Goal: Communication & Community: Ask a question

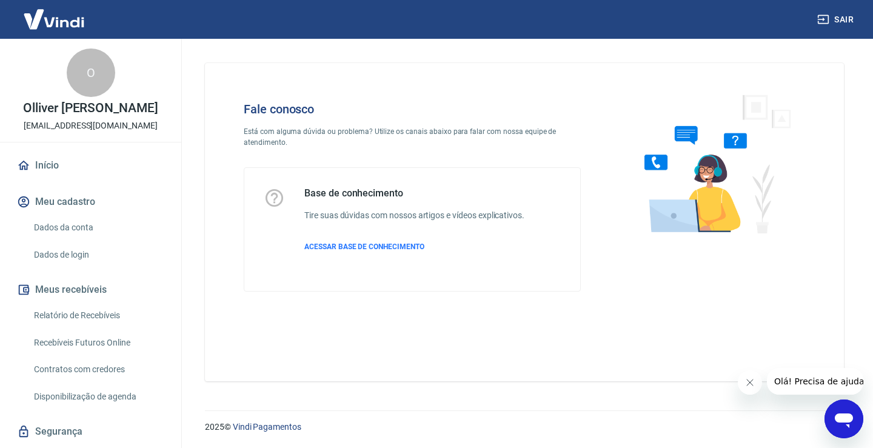
scroll to position [121, 0]
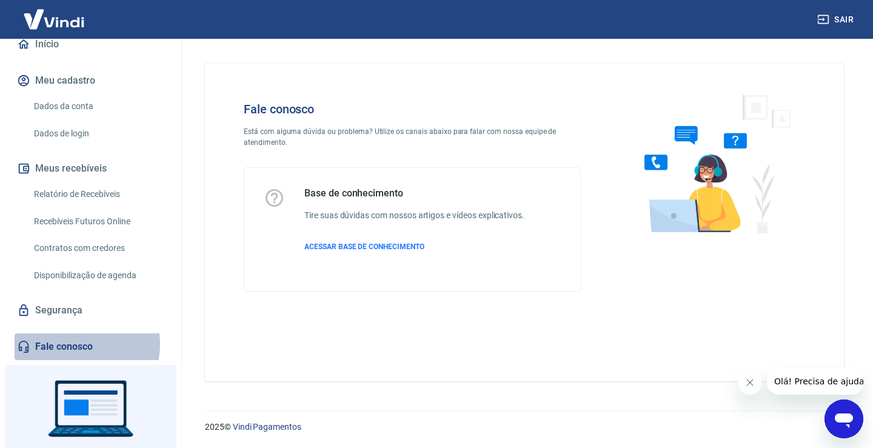
click at [78, 344] on link "Fale conosco" at bounding box center [91, 347] width 152 height 27
click at [37, 345] on link "Fale conosco" at bounding box center [91, 347] width 152 height 27
click at [850, 415] on icon "Abrir janela de mensagens" at bounding box center [844, 419] width 22 height 22
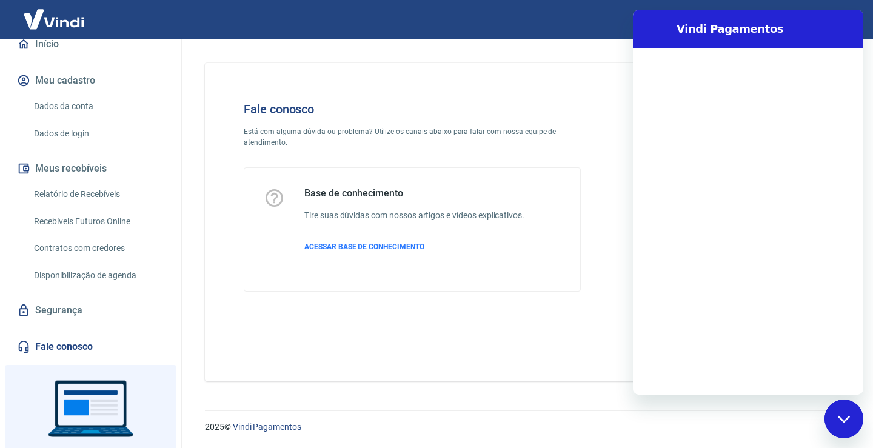
scroll to position [0, 0]
click at [825, 400] on button "Fechar janela de mensagens" at bounding box center [844, 419] width 39 height 39
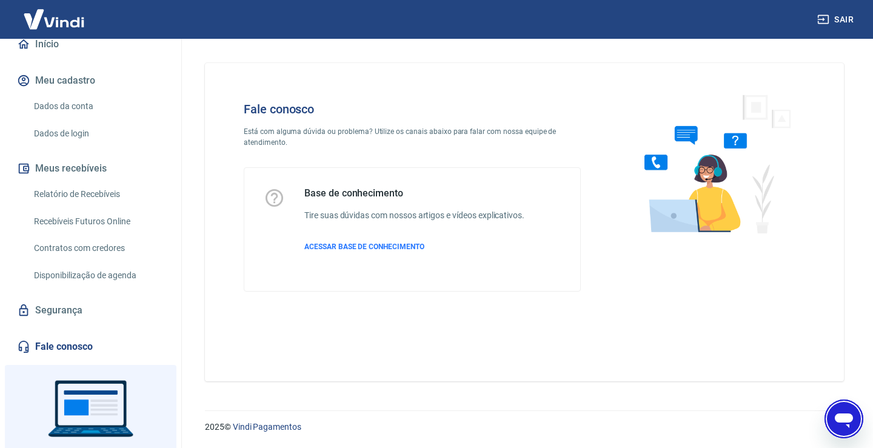
click at [853, 417] on icon "Abrir janela de mensagens" at bounding box center [844, 419] width 22 height 22
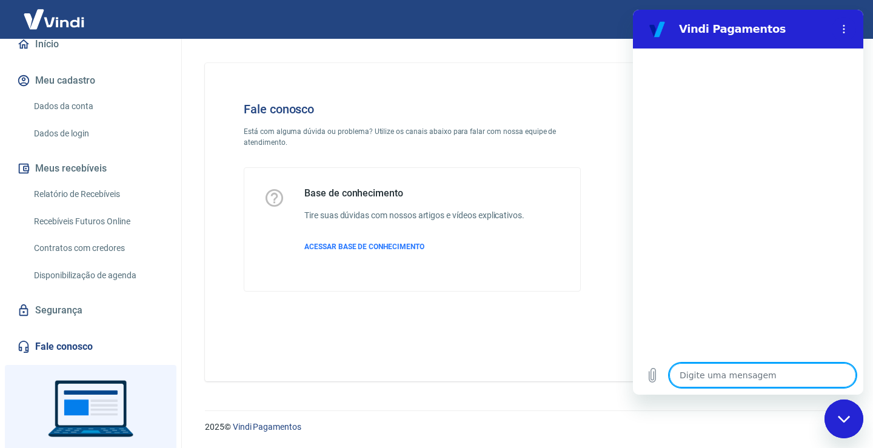
click at [722, 381] on textarea at bounding box center [763, 375] width 187 height 24
type textarea "O"
type textarea "x"
type textarea "OL"
type textarea "x"
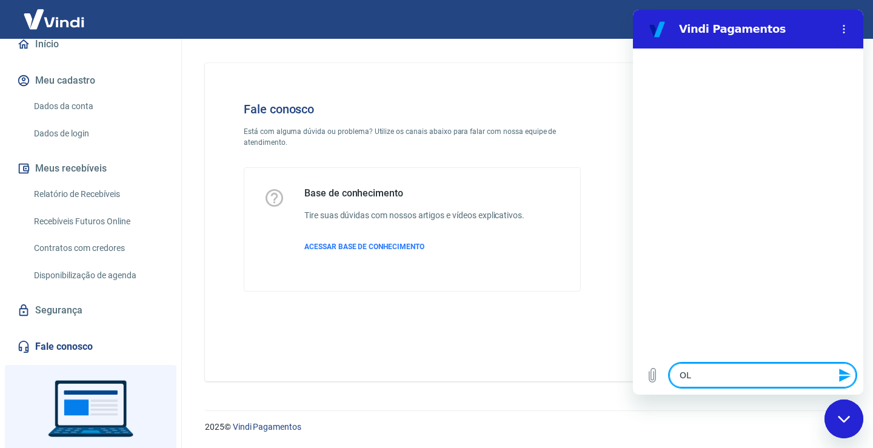
type textarea "OLA"
type textarea "x"
type textarea "OLA"
type textarea "x"
type textarea "OLA"
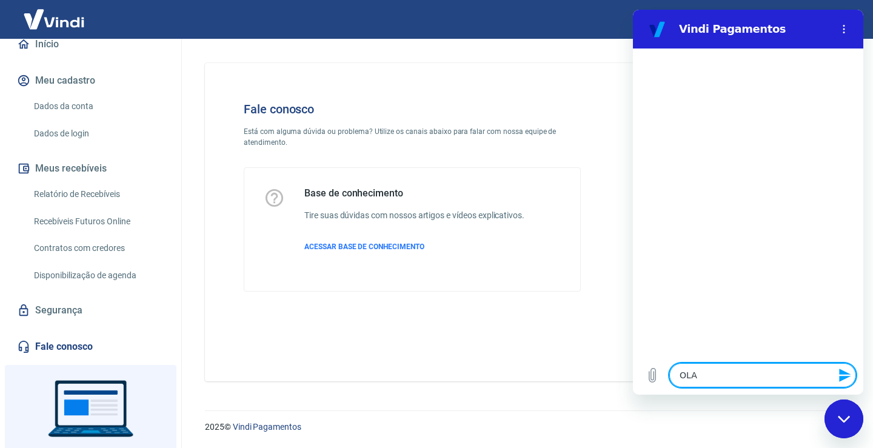
type textarea "x"
type textarea "OL"
type textarea "x"
type textarea "O"
type textarea "x"
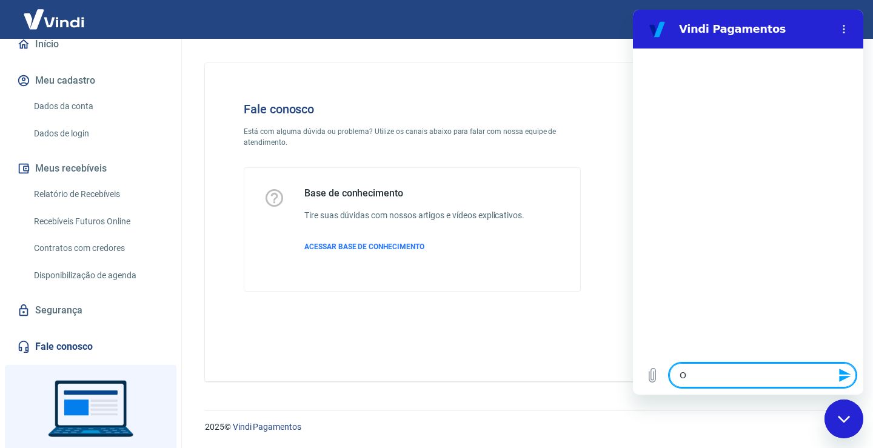
type textarea "x"
type textarea "o"
type textarea "x"
type textarea "oL"
type textarea "x"
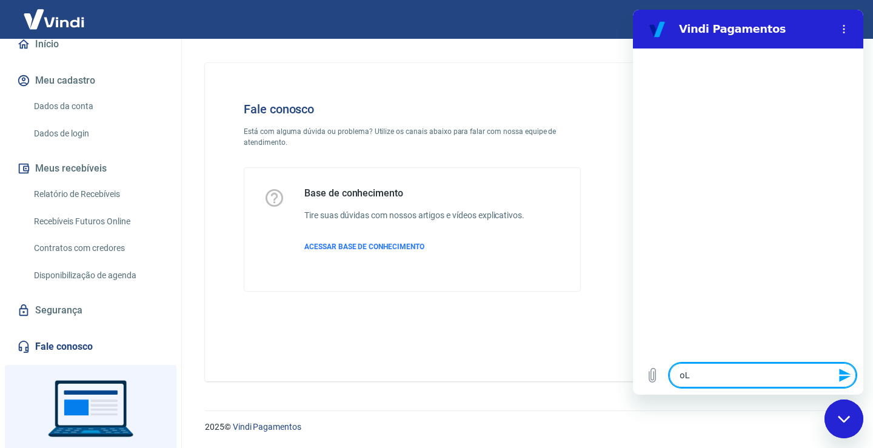
type textarea "oLA"
type textarea "x"
type textarea "oLA"
type textarea "x"
type textarea "oLA"
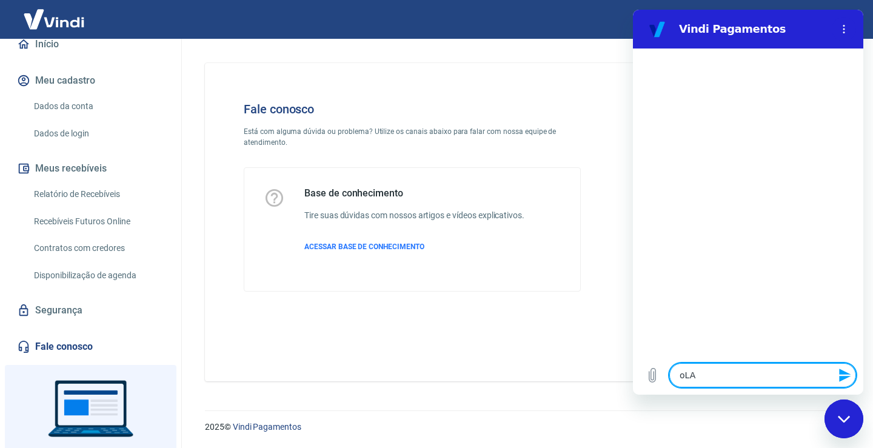
type textarea "x"
type textarea "oL"
type textarea "x"
type textarea "o"
type textarea "x"
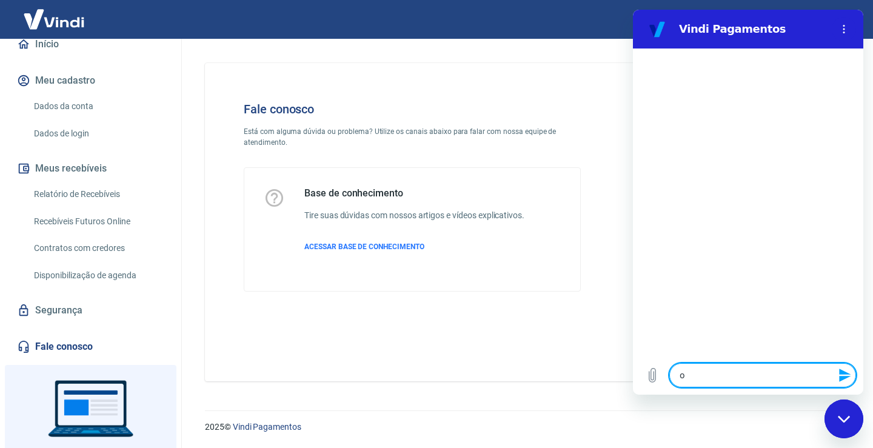
type textarea "x"
type textarea "o"
type textarea "x"
type textarea "o"
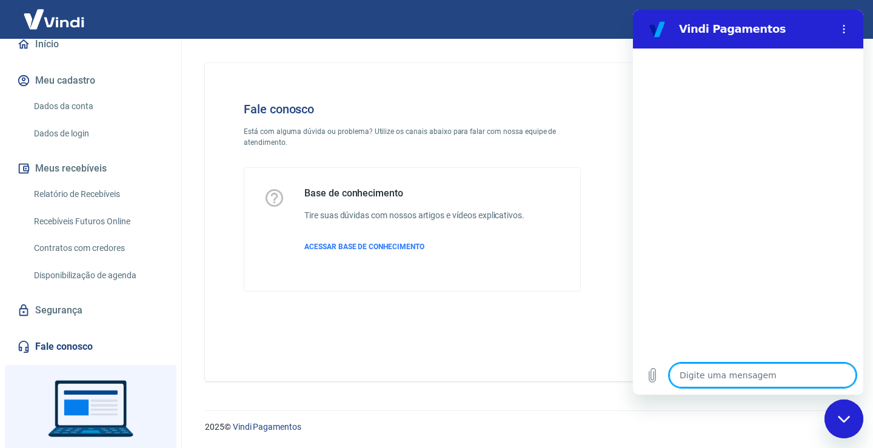
type textarea "x"
type textarea "ol"
type textarea "x"
type textarea "o"
type textarea "x"
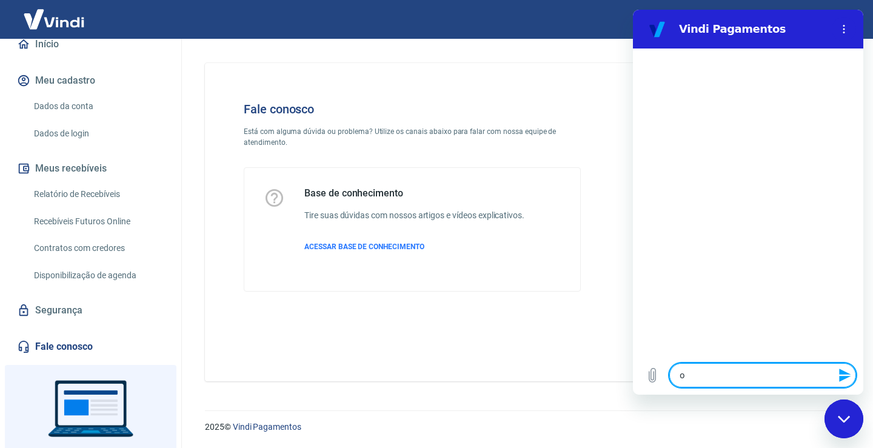
type textarea "x"
type textarea "O"
type textarea "x"
type textarea "OL"
type textarea "x"
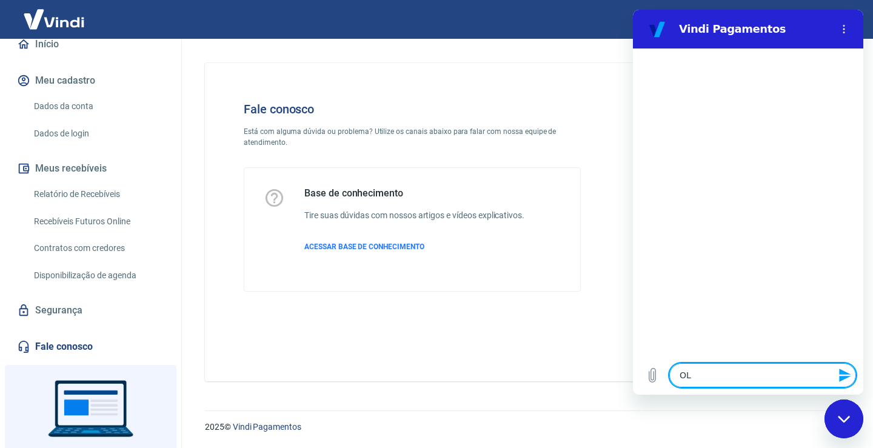
type textarea "OLA"
type textarea "x"
type textarea "OLA"
type textarea "x"
type textarea "OLA"
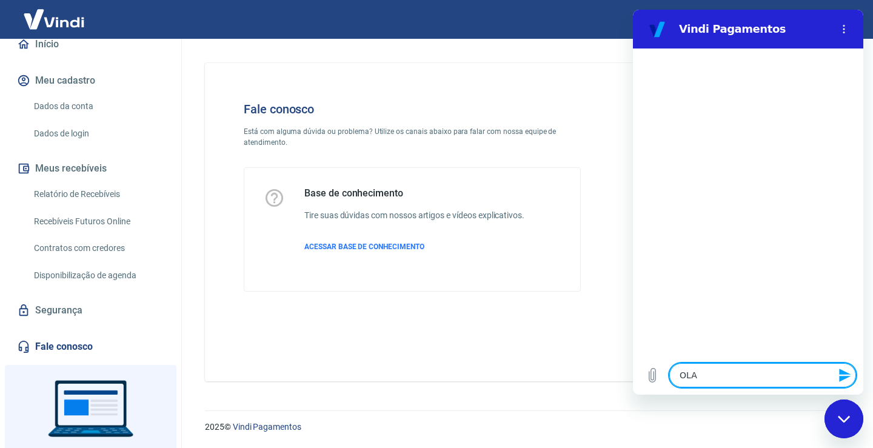
type textarea "x"
type textarea "OL"
type textarea "x"
type textarea "O"
type textarea "x"
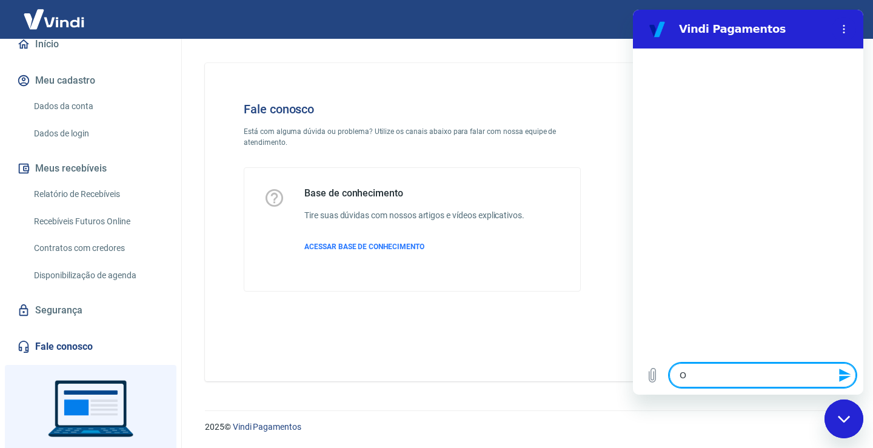
type textarea "Ol"
type textarea "x"
type textarea "Olá"
type textarea "x"
type textarea "Olá"
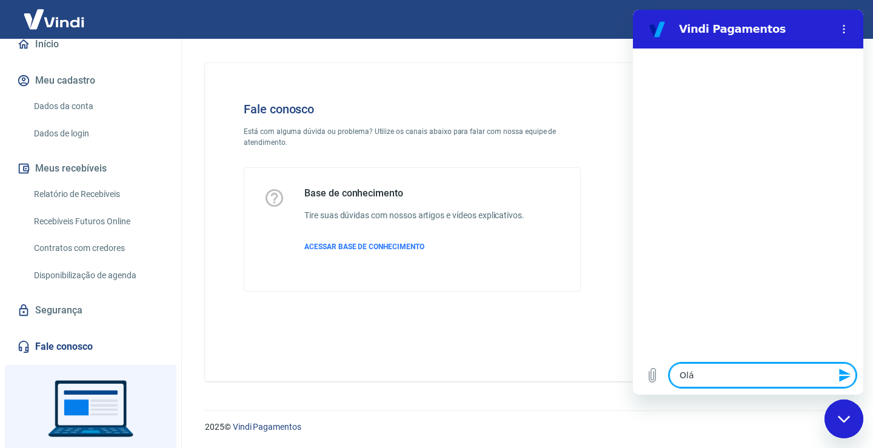
type textarea "x"
type textarea "Olá t"
type textarea "x"
type textarea "Olá tu"
type textarea "x"
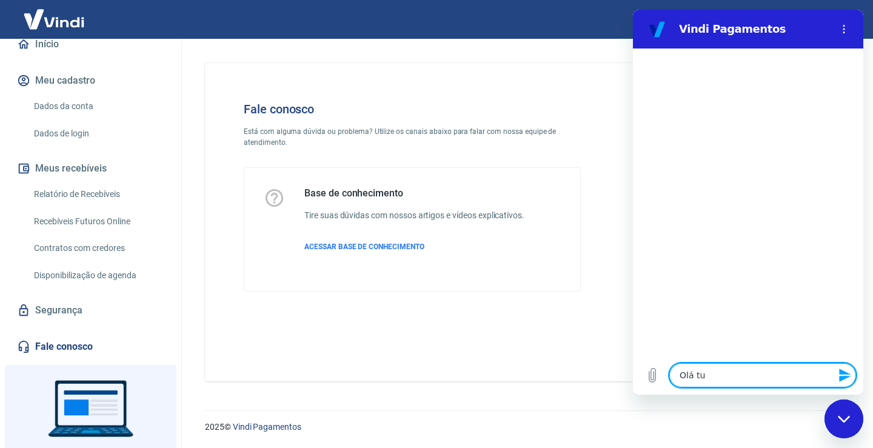
type textarea "Olá tud"
type textarea "x"
type textarea "Olá tudo"
type textarea "x"
type textarea "Olá tudo"
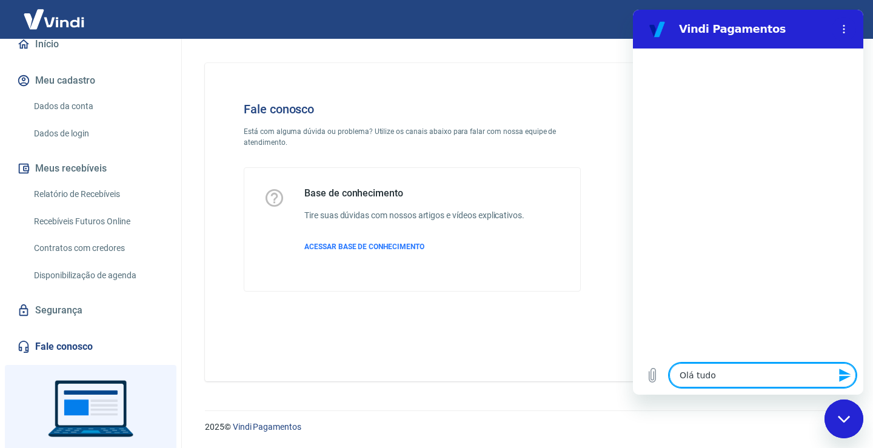
type textarea "x"
type textarea "Olá tudo b"
type textarea "x"
type textarea "Olá tudo be"
type textarea "x"
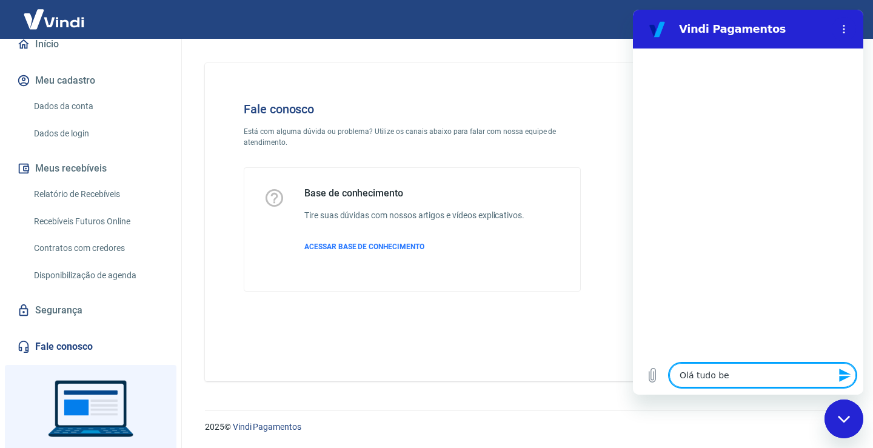
type textarea "Olá tudo bem"
type textarea "x"
type textarea "Olá tudo bem"
type textarea "x"
type textarea "Olá tudo bem"
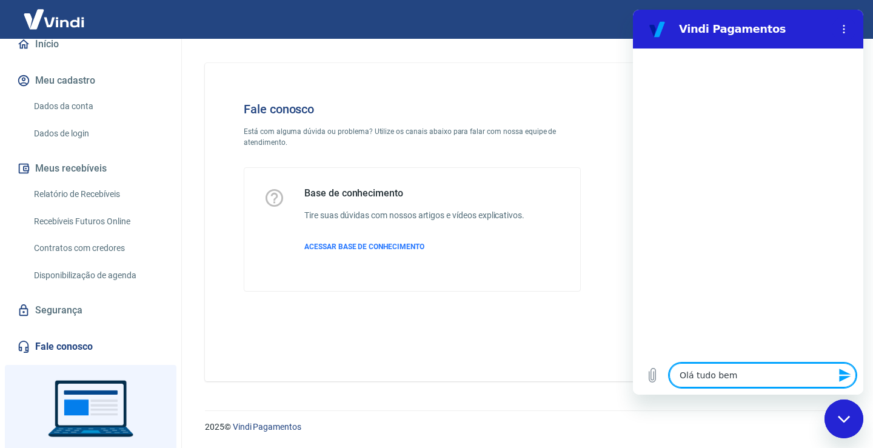
type textarea "x"
type textarea "Olá tudo bem?"
type textarea "x"
type textarea "t"
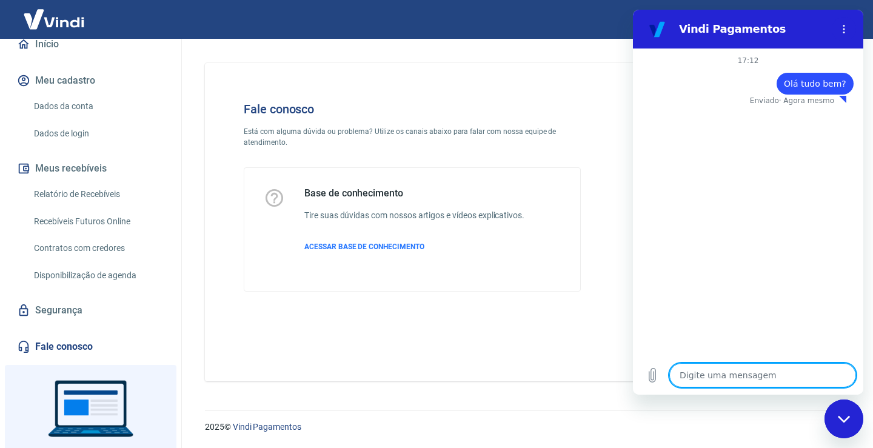
type textarea "x"
type textarea "te"
type textarea "x"
type textarea "ten"
type textarea "x"
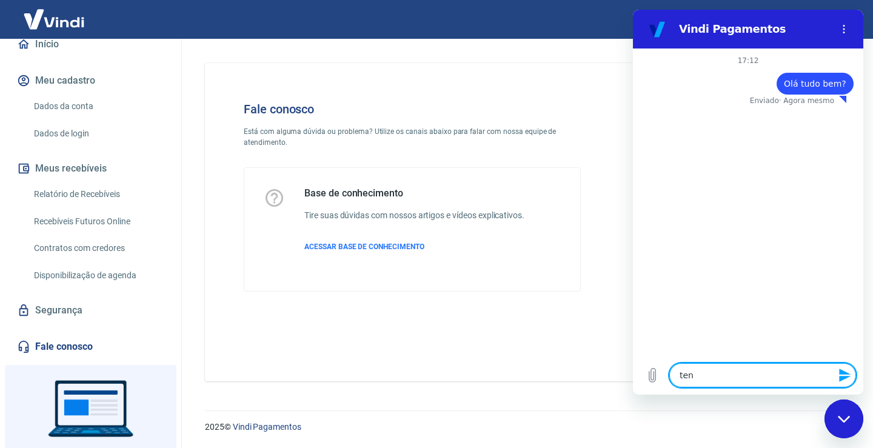
type textarea "tenh"
type textarea "x"
type textarea "tenho"
type textarea "x"
type textarea "tenho"
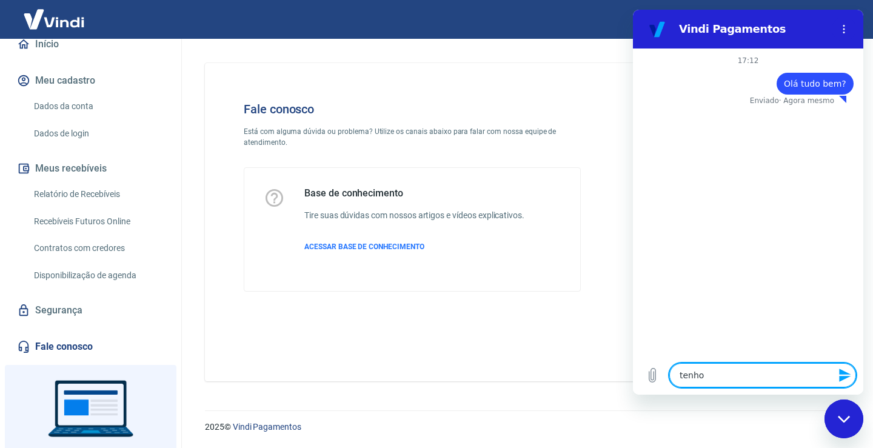
type textarea "x"
type textarea "tenho u"
type textarea "x"
type textarea "tenho um"
type textarea "x"
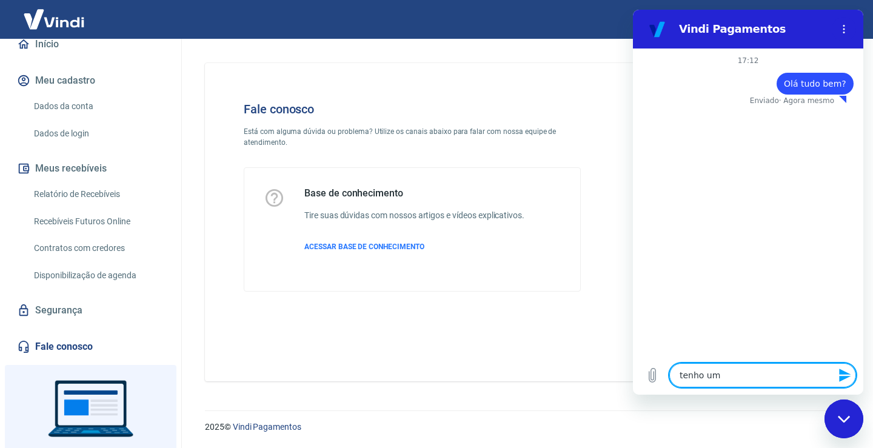
type textarea "tenho um"
type textarea "x"
type textarea "tenho um p"
type textarea "x"
type textarea "tenho um pr"
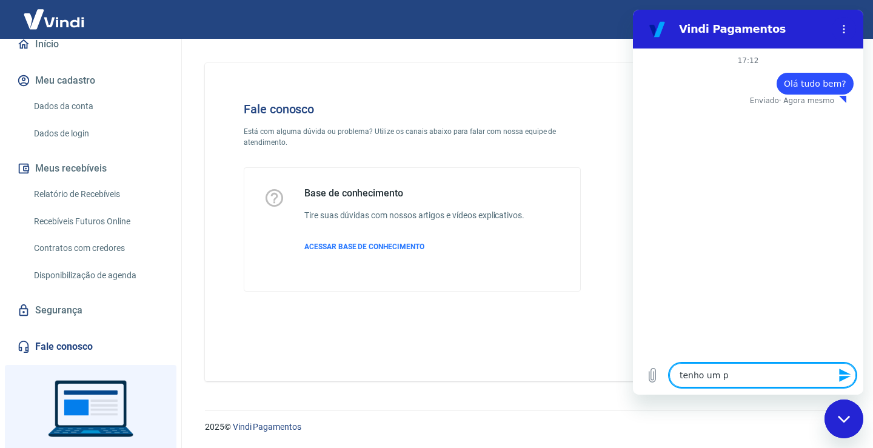
type textarea "x"
type textarea "tenho um pro"
type textarea "x"
type textarea "tenho um prob"
type textarea "x"
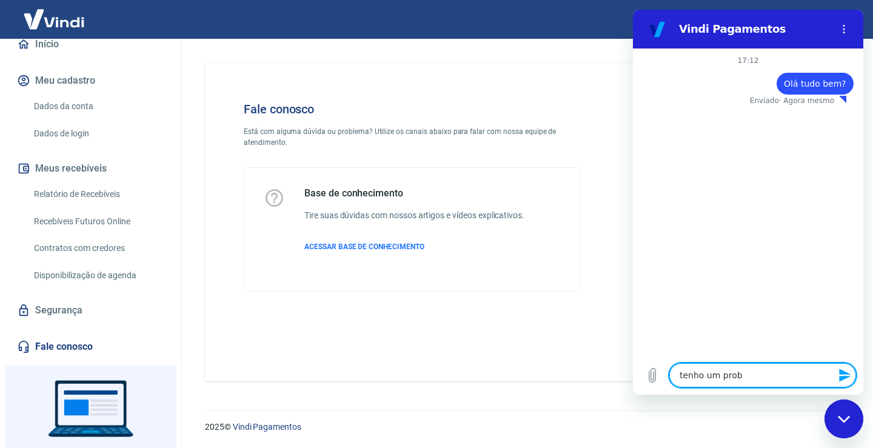
type textarea "tenho um probl"
type textarea "x"
type textarea "tenho um problema"
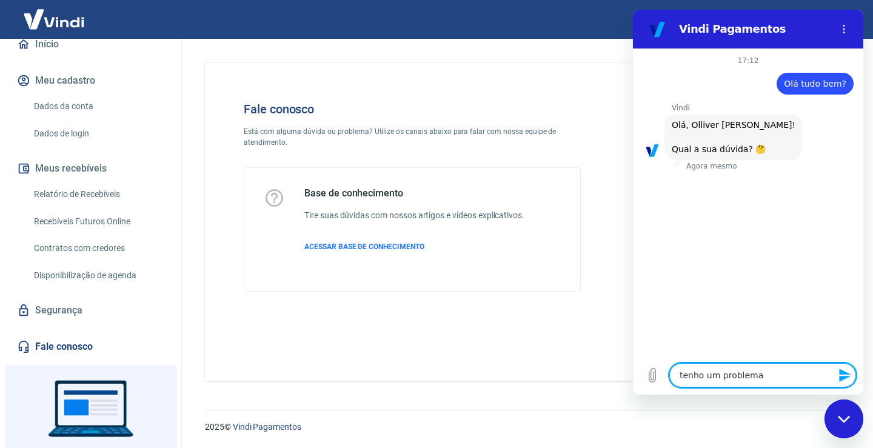
type textarea "x"
type textarea "tenho um problema e"
type textarea "x"
type textarea "tenho um problema e"
type textarea "x"
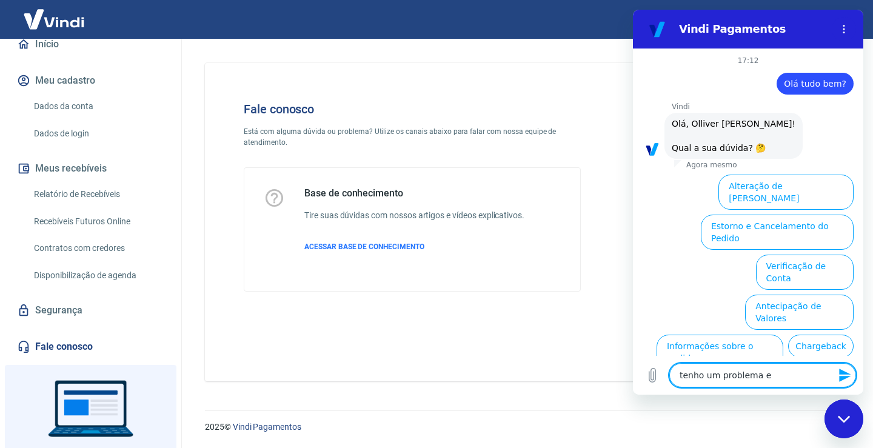
scroll to position [68, 0]
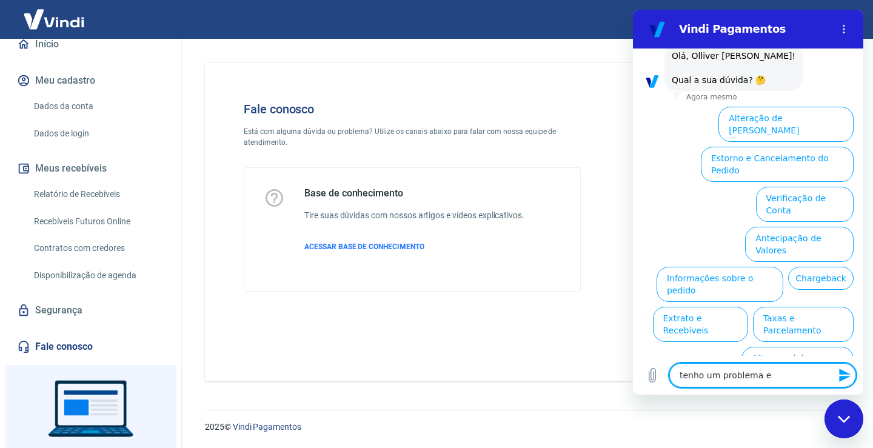
type textarea "tenho um problema e"
type textarea "x"
type textarea "tenho um problema"
type textarea "x"
type textarea "tenho um problema"
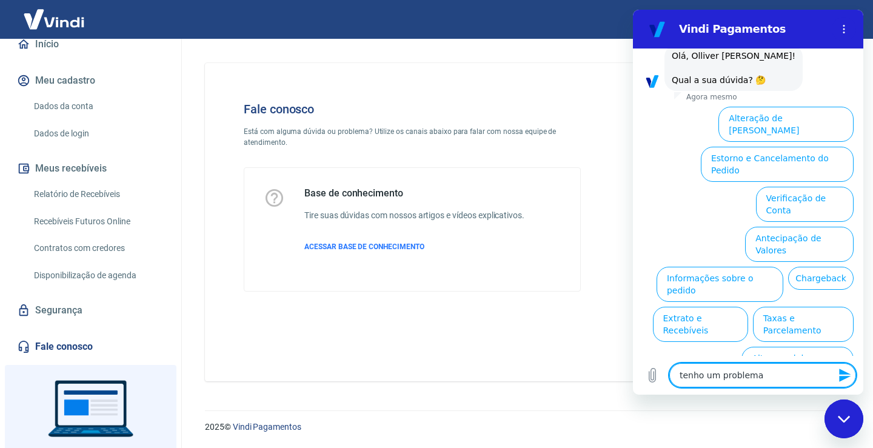
type textarea "x"
type textarea "tenho um problem"
type textarea "x"
type textarea "tenho um proble"
type textarea "x"
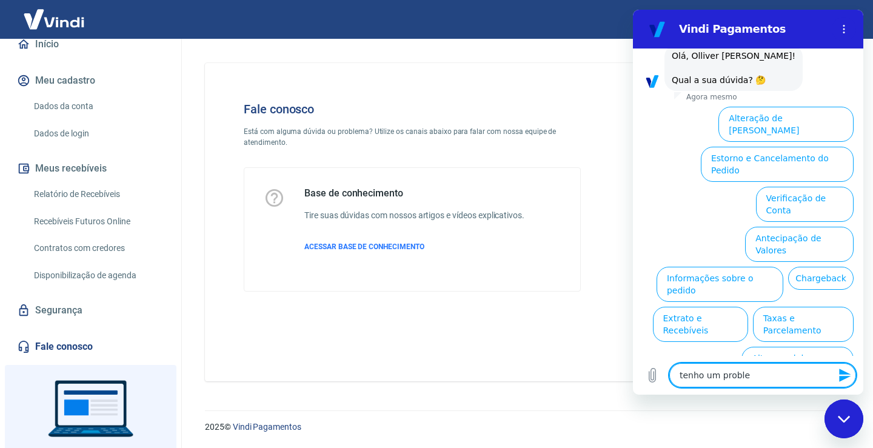
type textarea "tenho um probl"
type textarea "x"
type textarea "tenho um prob"
type textarea "x"
type textarea "tenho um pro"
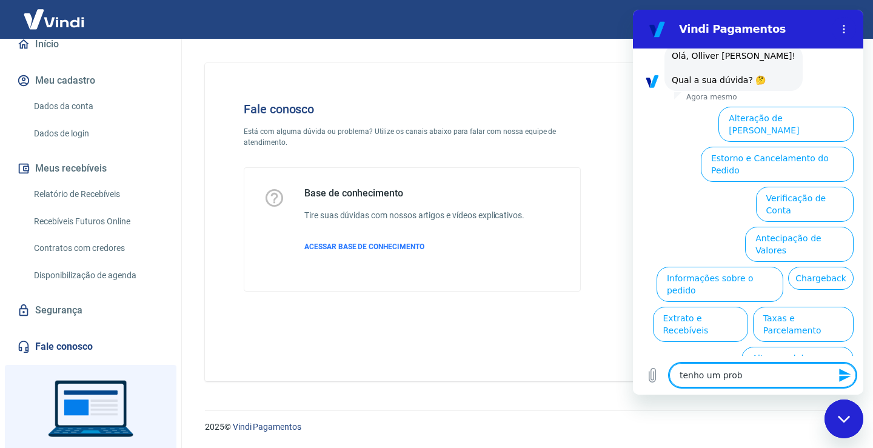
type textarea "x"
type textarea "tenho um pr"
type textarea "x"
type textarea "tenho um p"
type textarea "x"
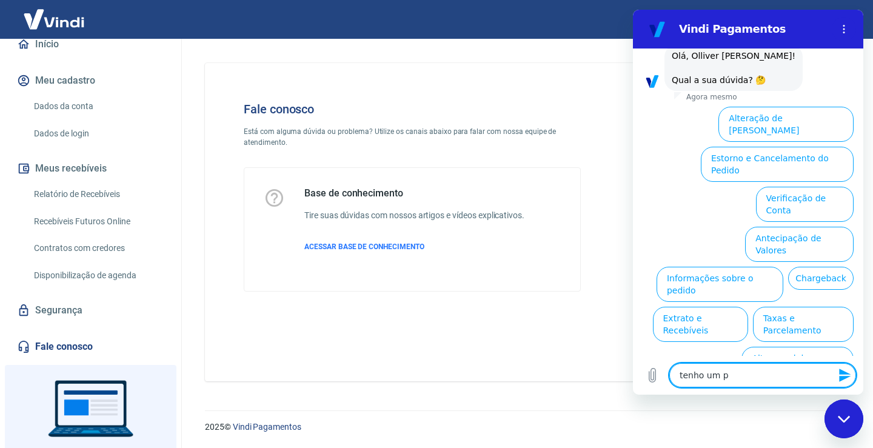
type textarea "tenho um"
type textarea "x"
type textarea "tenho um"
type textarea "x"
type textarea "tenho u"
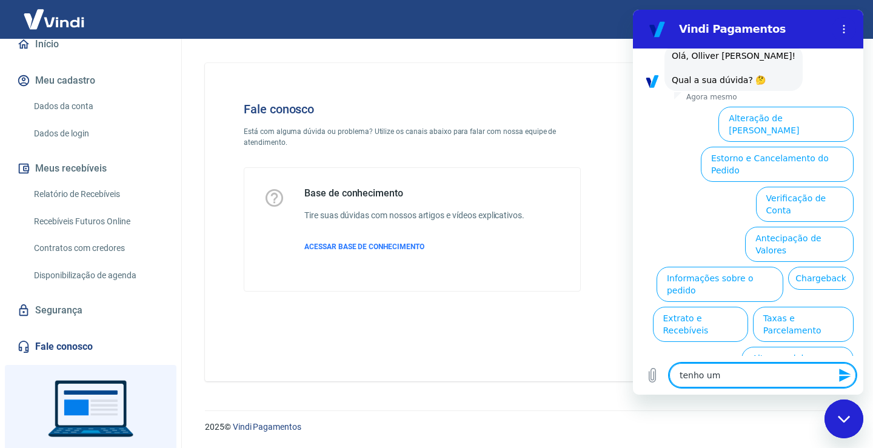
type textarea "x"
type textarea "tenho"
type textarea "x"
type textarea "tenho"
type textarea "x"
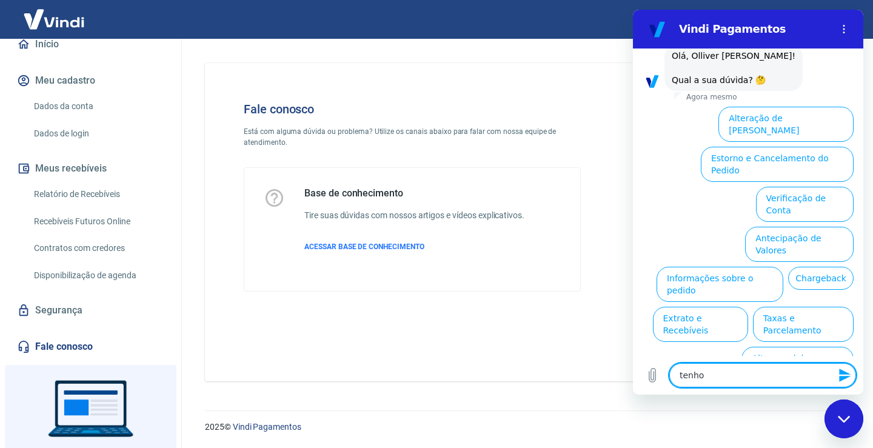
type textarea "tenh"
type textarea "x"
type textarea "ten"
type textarea "x"
type textarea "te"
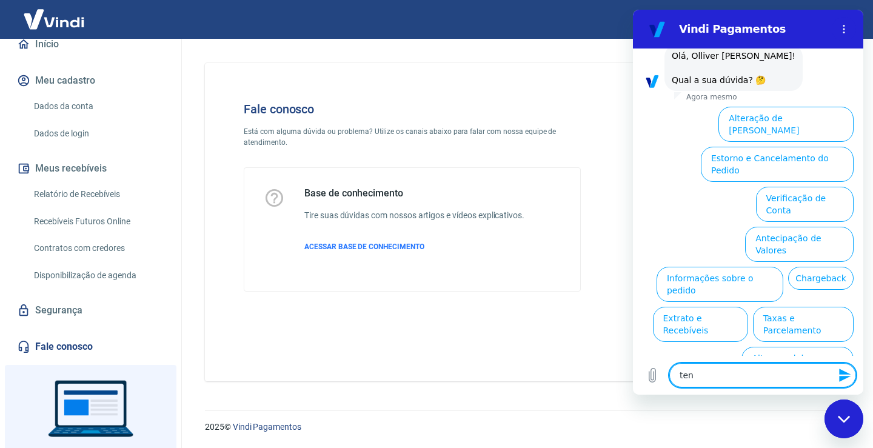
type textarea "x"
type textarea "t"
type textarea "x"
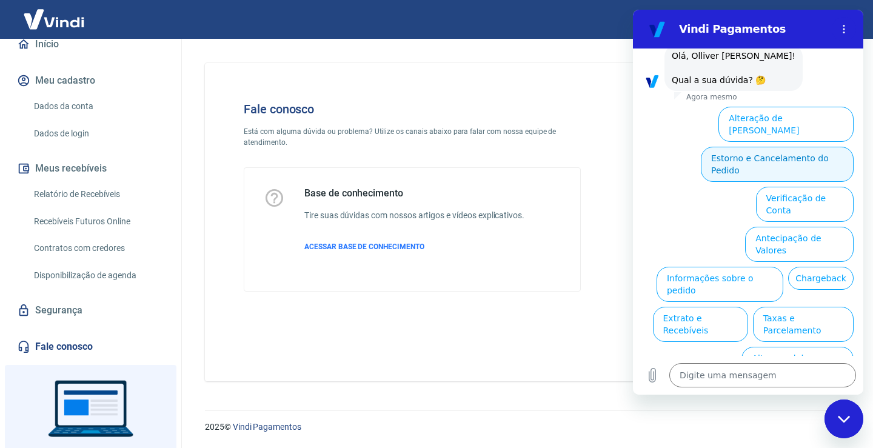
click at [791, 147] on button "Estorno e Cancelamento do Pedido" at bounding box center [777, 164] width 153 height 35
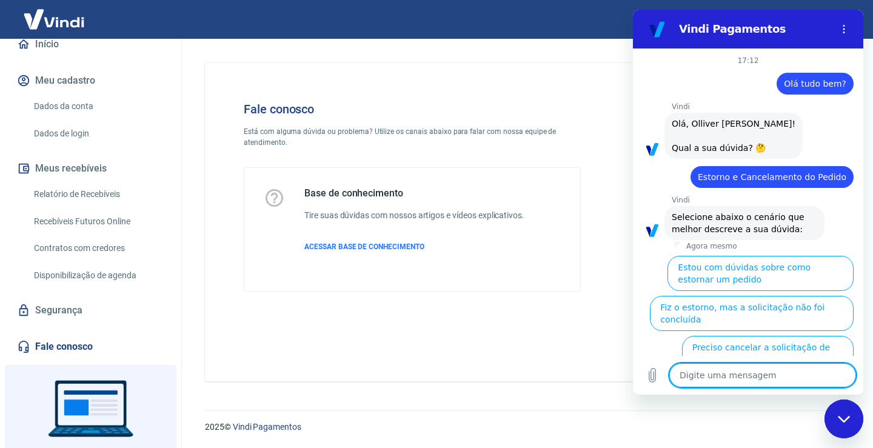
scroll to position [102, 0]
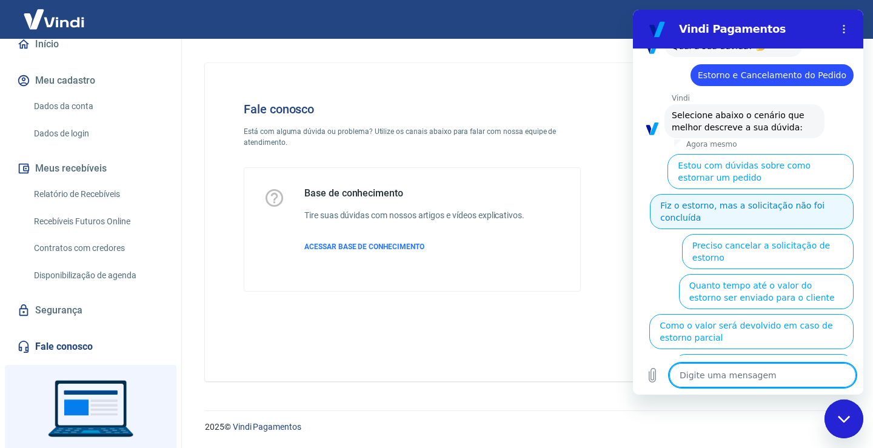
click at [710, 208] on button "Fiz o estorno, mas a solicitação não foi concluída" at bounding box center [752, 211] width 204 height 35
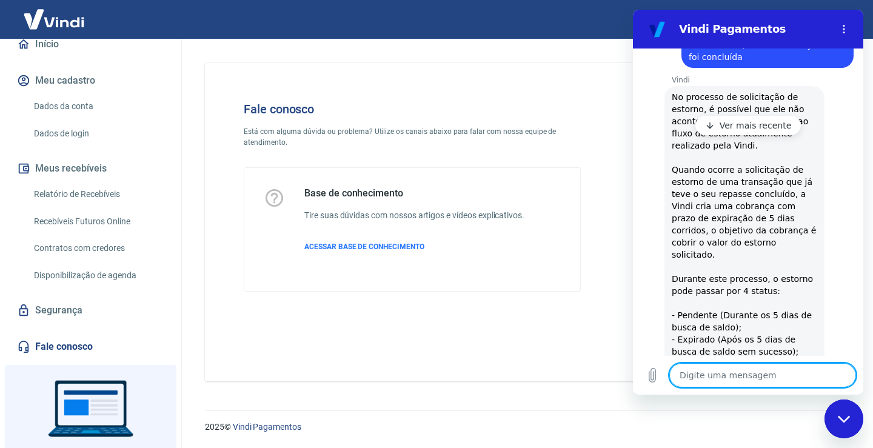
scroll to position [194, 0]
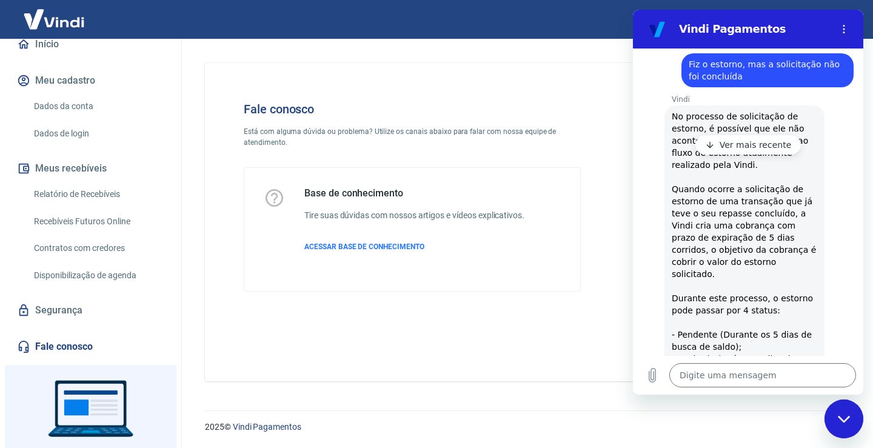
click at [774, 144] on p "Ver mais recente" at bounding box center [756, 145] width 72 height 12
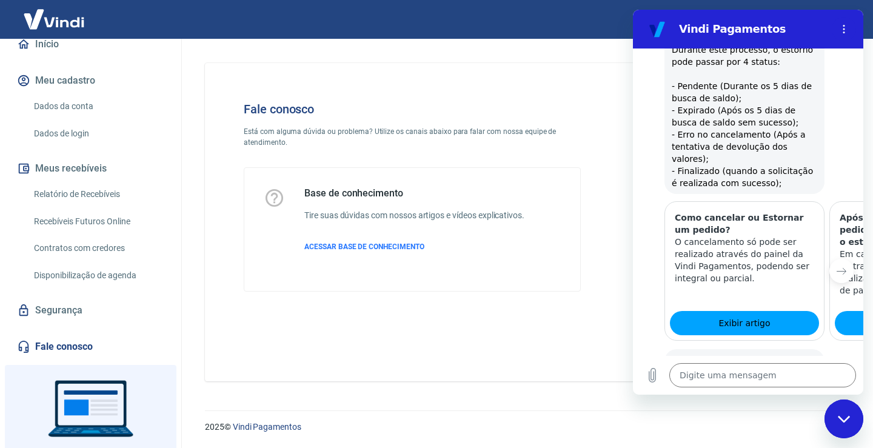
scroll to position [503, 0]
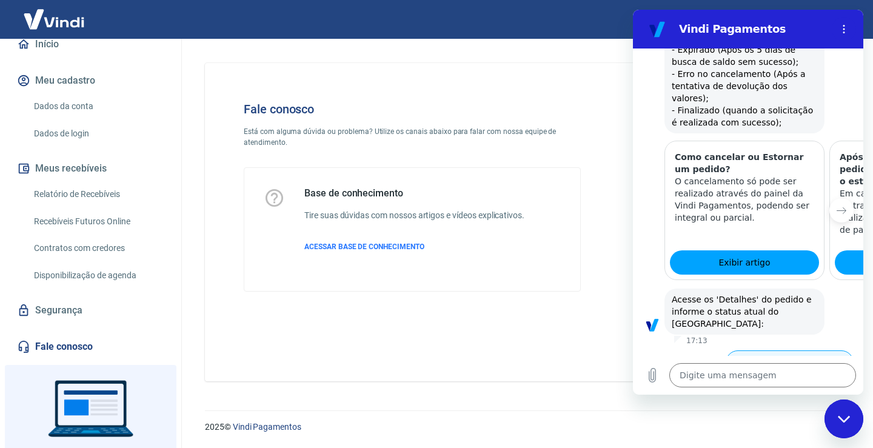
click at [810, 351] on button "Status Erro no cancelamento" at bounding box center [790, 368] width 128 height 35
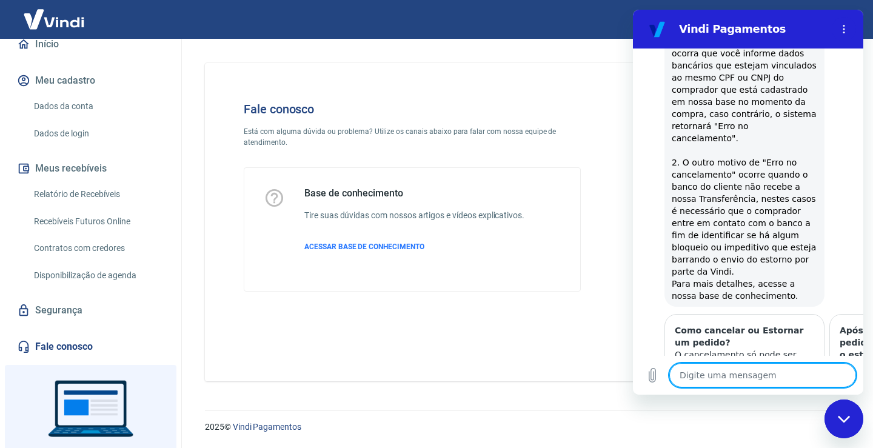
scroll to position [1013, 0]
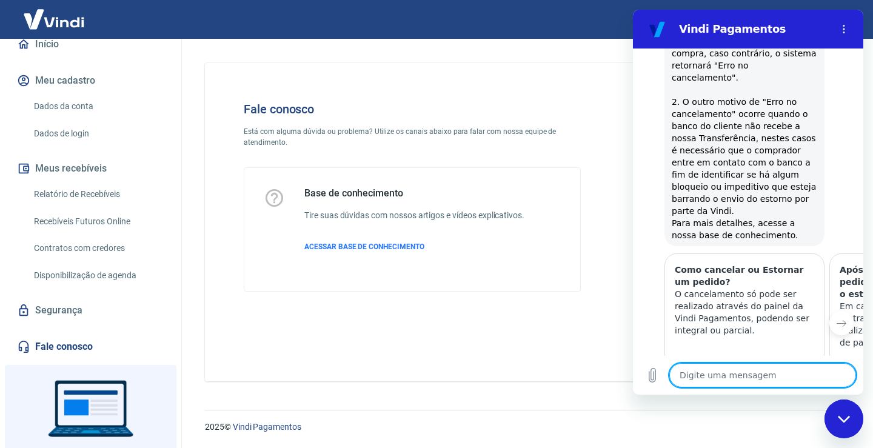
click at [409, 287] on div "Base de conhecimento Tire suas dúvidas com nossos artigos e vídeos explicativos…" at bounding box center [412, 229] width 336 height 123
click at [831, 439] on button "Não" at bounding box center [835, 450] width 37 height 23
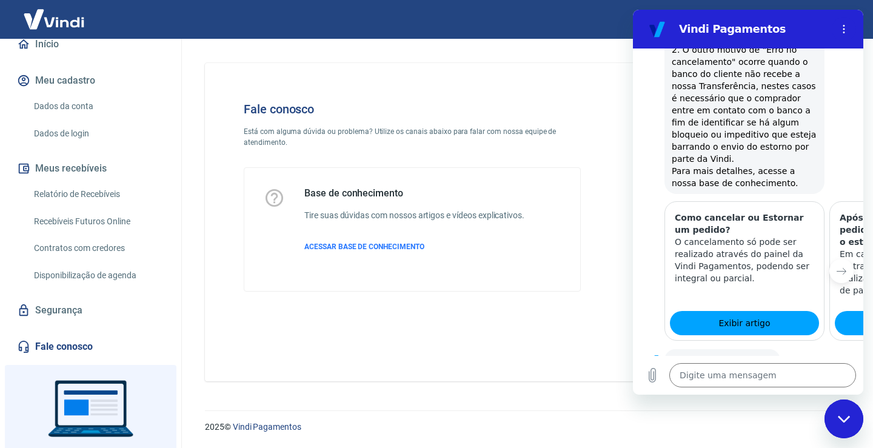
click at [573, 317] on div "Fale conosco Está com alguma dúvida ou problema? Utilize os canais abaixo para …" at bounding box center [524, 222] width 639 height 318
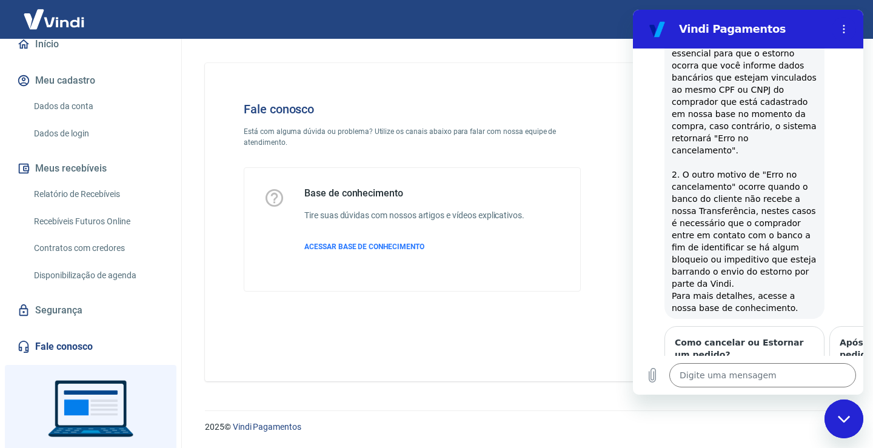
scroll to position [1001, 0]
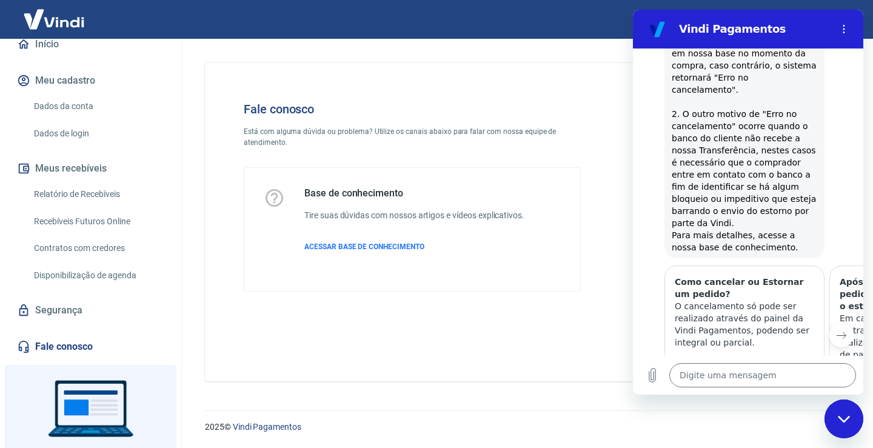
click at [838, 323] on button "Próximo item" at bounding box center [842, 335] width 24 height 24
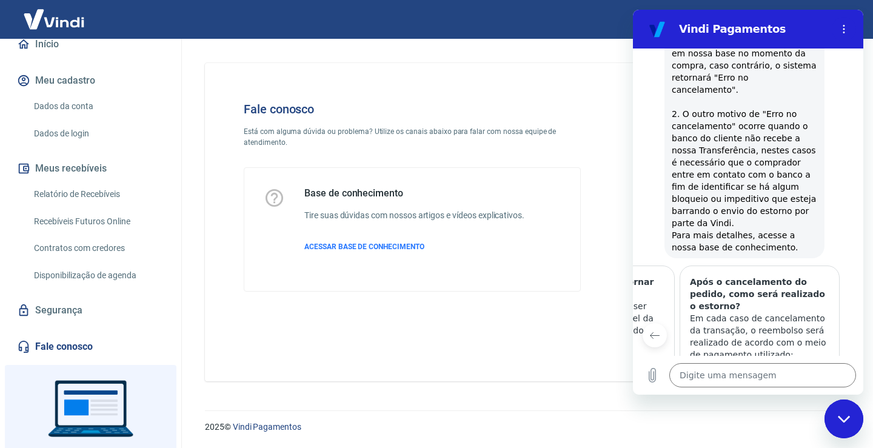
click at [654, 331] on icon "Item anterior" at bounding box center [655, 336] width 10 height 10
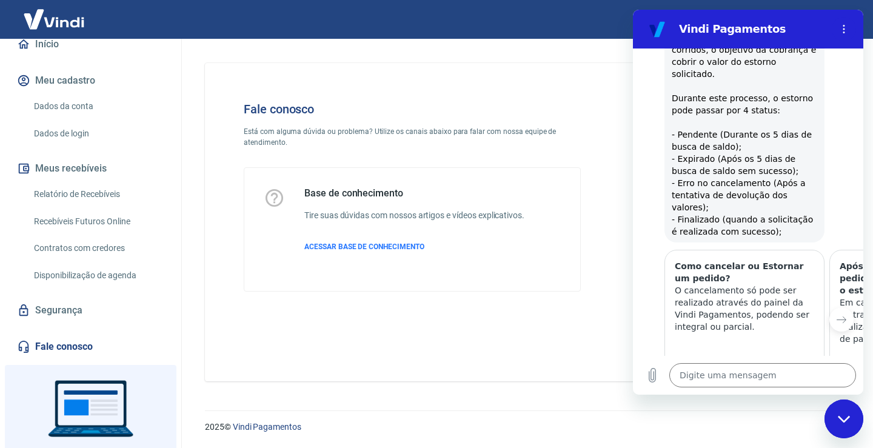
scroll to position [455, 0]
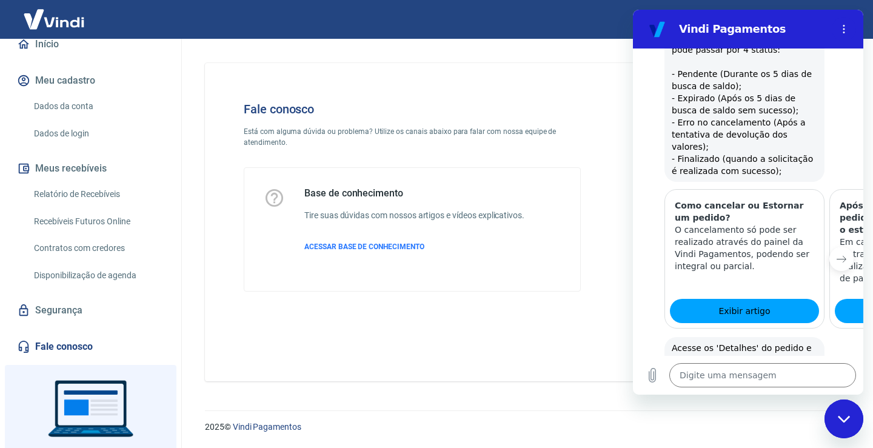
click at [837, 254] on icon "Próximo item" at bounding box center [842, 259] width 10 height 10
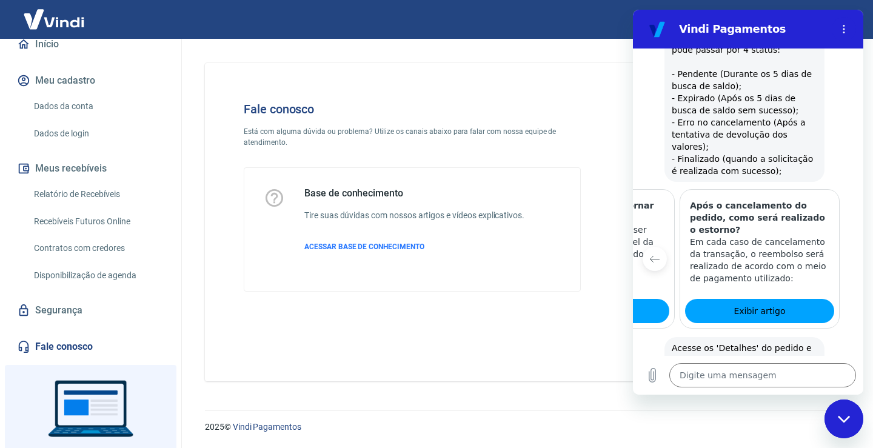
click at [648, 247] on button "Item anterior" at bounding box center [655, 259] width 24 height 24
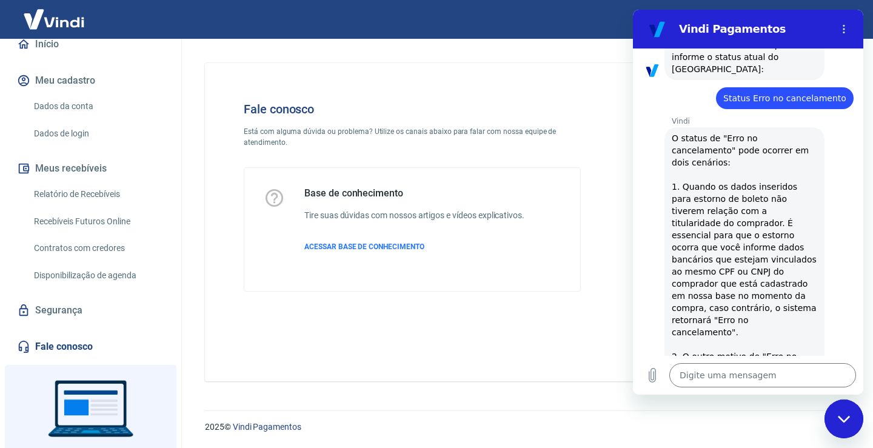
scroll to position [1122, 0]
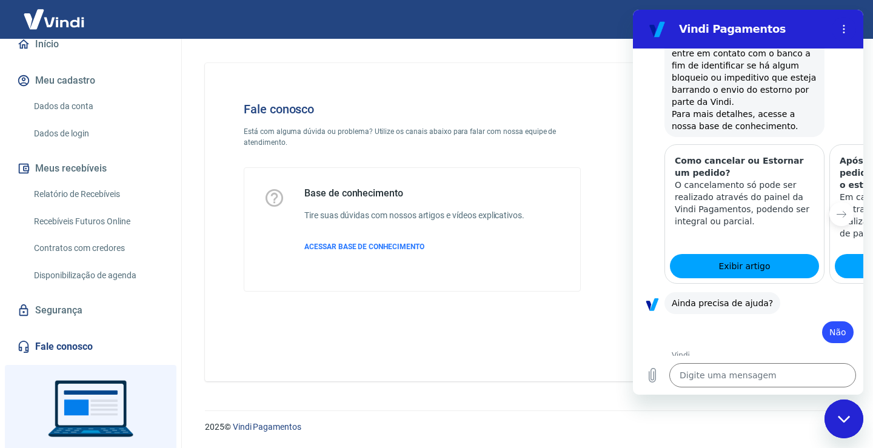
type textarea "x"
click at [742, 379] on textarea at bounding box center [763, 375] width 187 height 24
click at [728, 375] on textarea at bounding box center [763, 375] width 187 height 24
type textarea "s"
type textarea "x"
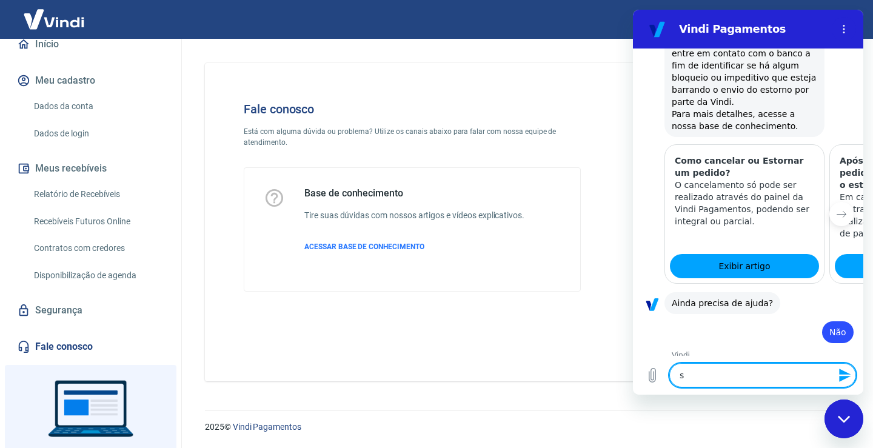
type textarea "se"
type textarea "x"
type textarea "se"
type textarea "x"
type textarea "se o"
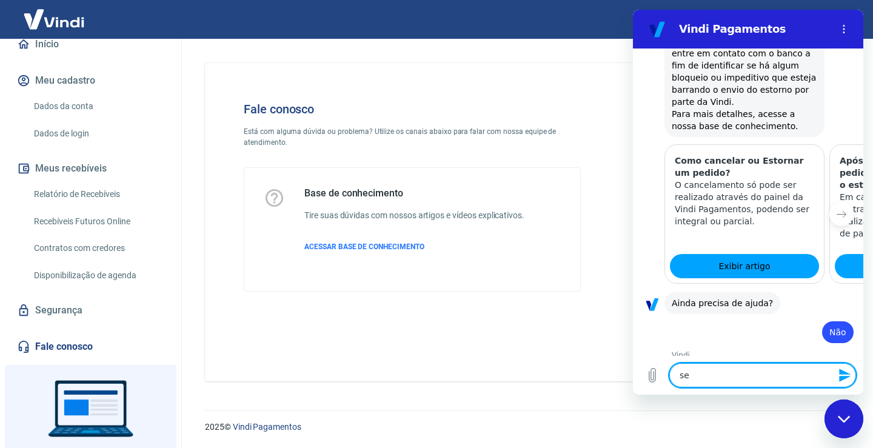
type textarea "x"
type textarea "se o"
type textarea "x"
type textarea "se o e"
type textarea "x"
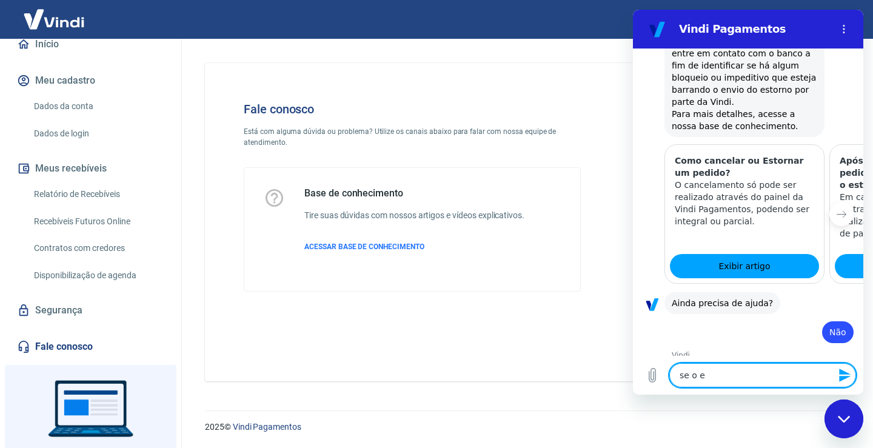
type textarea "se o es"
type textarea "x"
type textarea "se o est"
type textarea "x"
type textarea "se o esto"
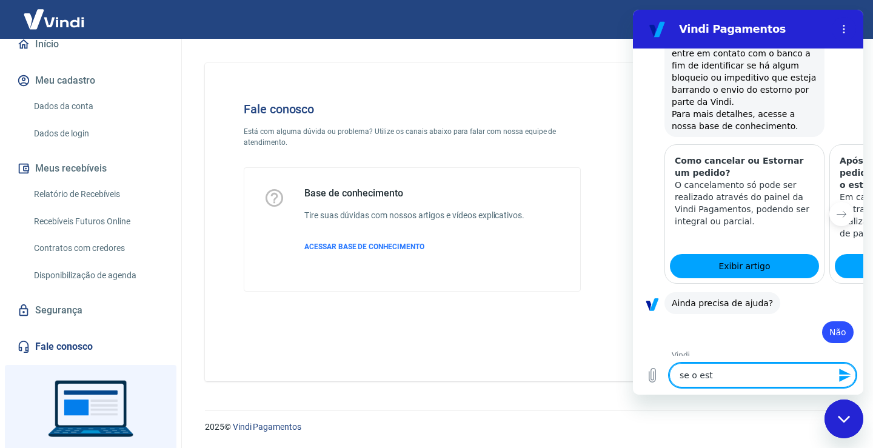
type textarea "x"
type textarea "se o estor"
type textarea "x"
type textarea "se o estorn"
type textarea "x"
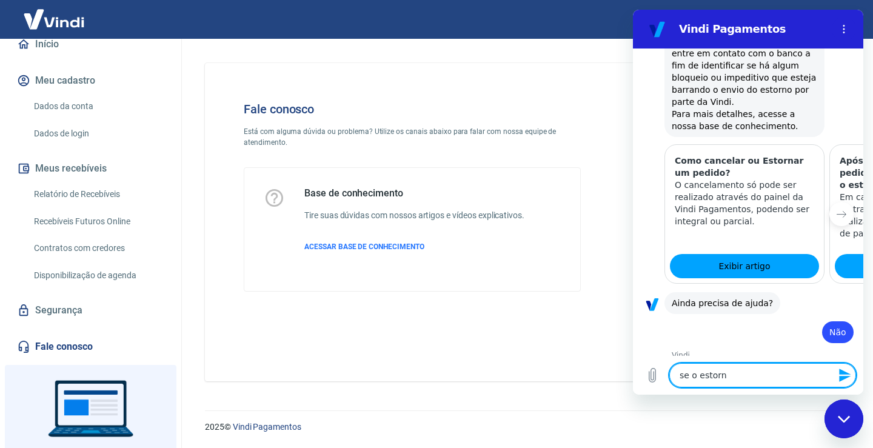
type textarea "se o estorno"
type textarea "x"
type textarea "se o estorno"
type textarea "x"
type textarea "se o estorno d"
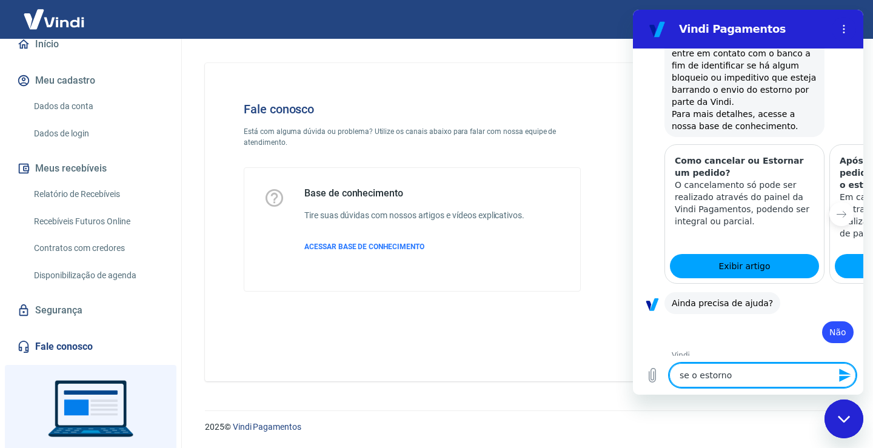
type textarea "x"
type textarea "se o estorno de"
type textarea "x"
type textarea "se o estorno der"
type textarea "x"
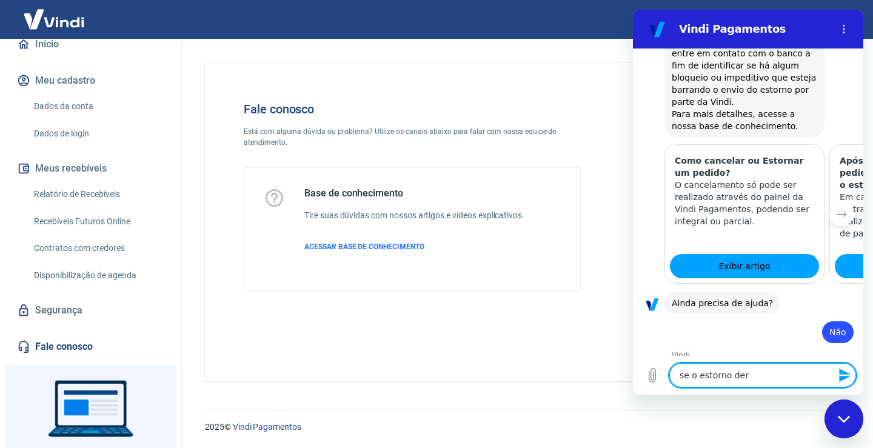
type textarea "se o estorno der"
type textarea "x"
type textarea "se o estorno der r"
type textarea "x"
type textarea "se o estorno der re"
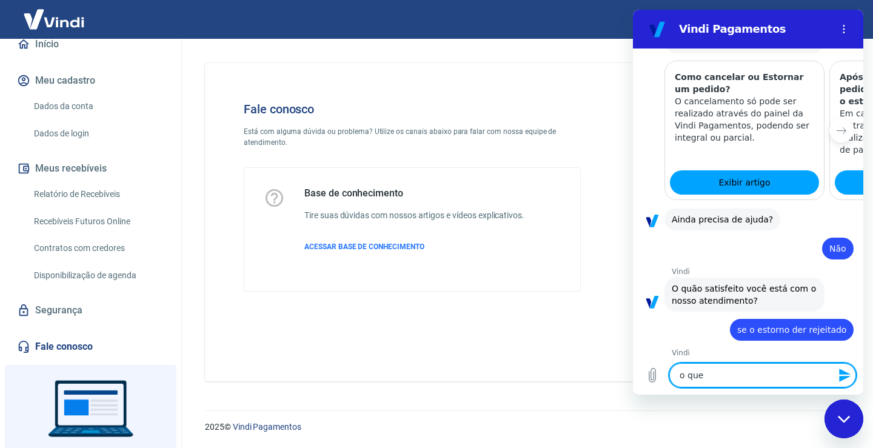
scroll to position [1208, 0]
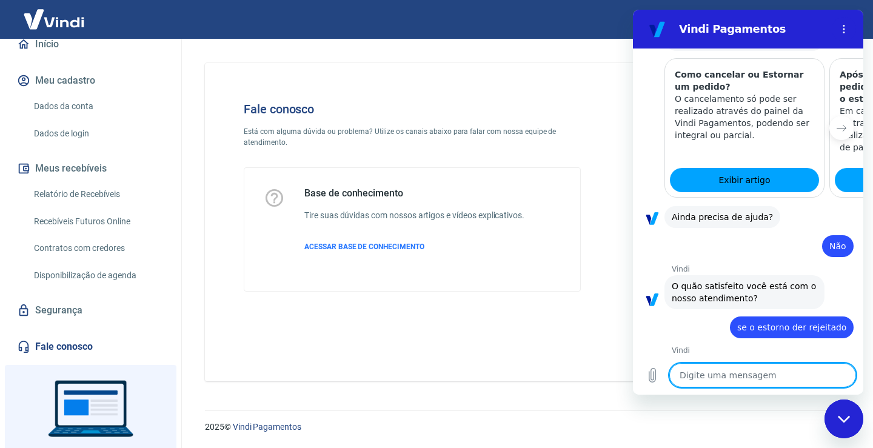
click at [710, 388] on div "Digite uma mensagem x" at bounding box center [748, 375] width 230 height 39
click at [714, 381] on textarea at bounding box center [763, 375] width 187 height 24
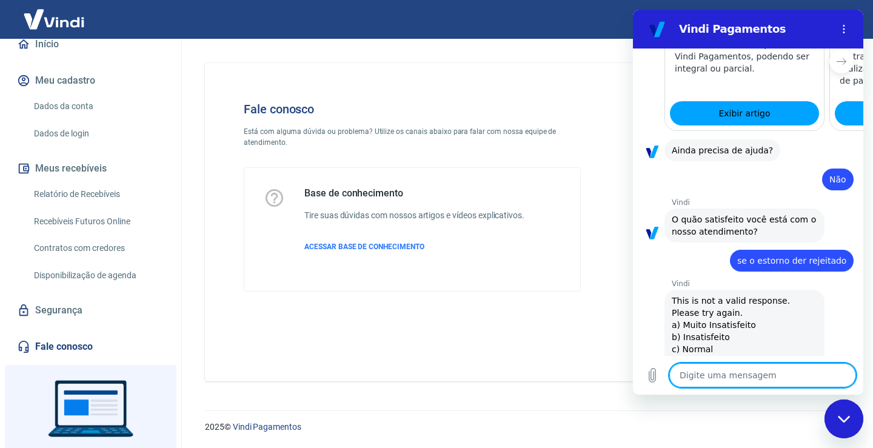
scroll to position [1277, 0]
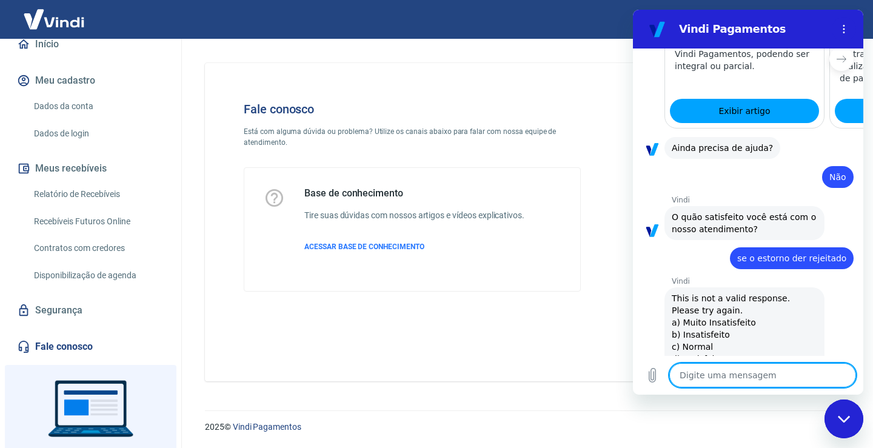
click at [716, 375] on textarea at bounding box center [763, 375] width 187 height 24
click at [841, 418] on icon "Fechar janela de mensagens" at bounding box center [844, 418] width 12 height 7
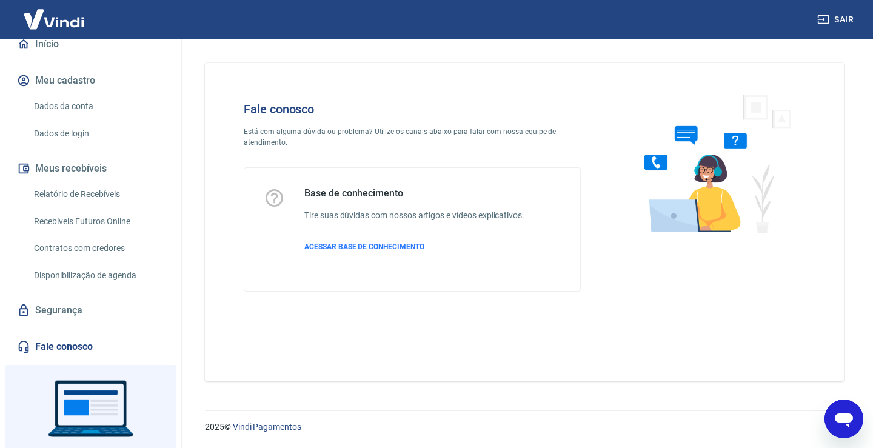
click at [837, 426] on icon "Abrir janela de mensagens" at bounding box center [844, 419] width 22 height 22
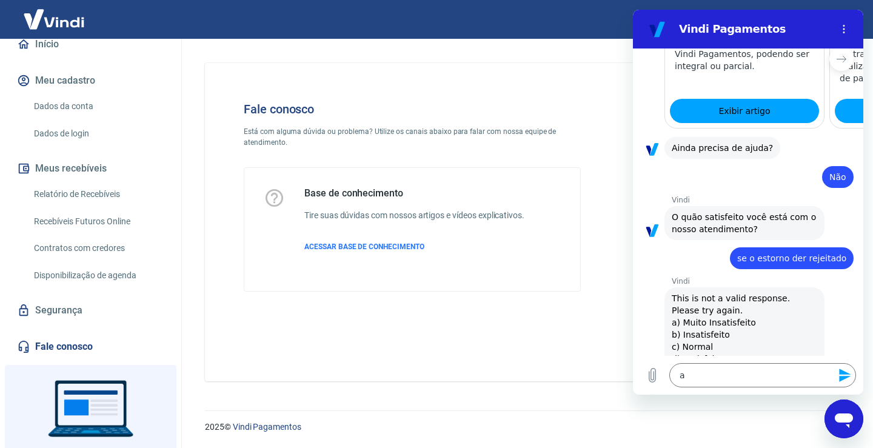
scroll to position [0, 0]
click at [722, 380] on textarea "a" at bounding box center [763, 375] width 187 height 24
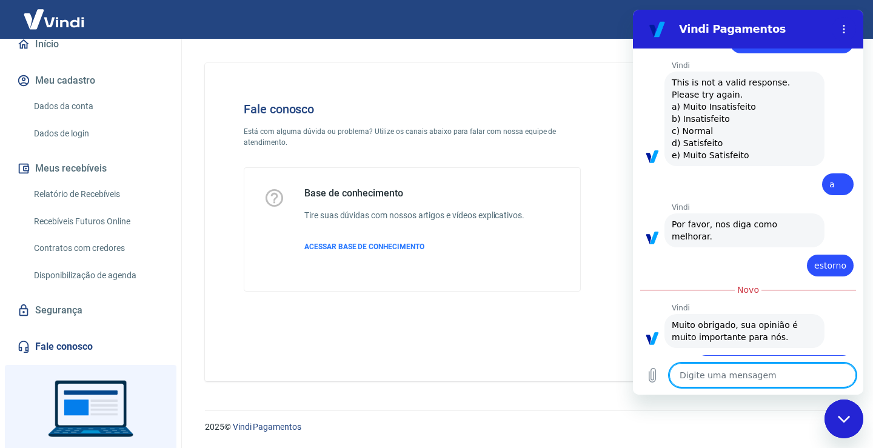
scroll to position [1496, 0]
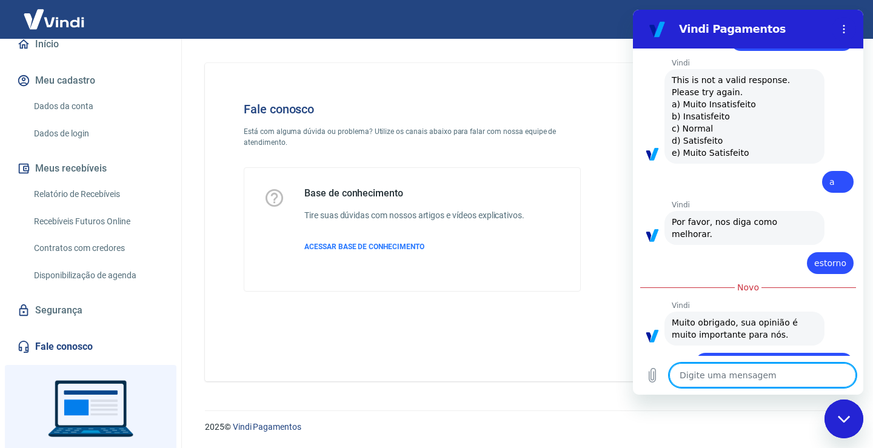
click at [750, 374] on textarea at bounding box center [763, 375] width 187 height 24
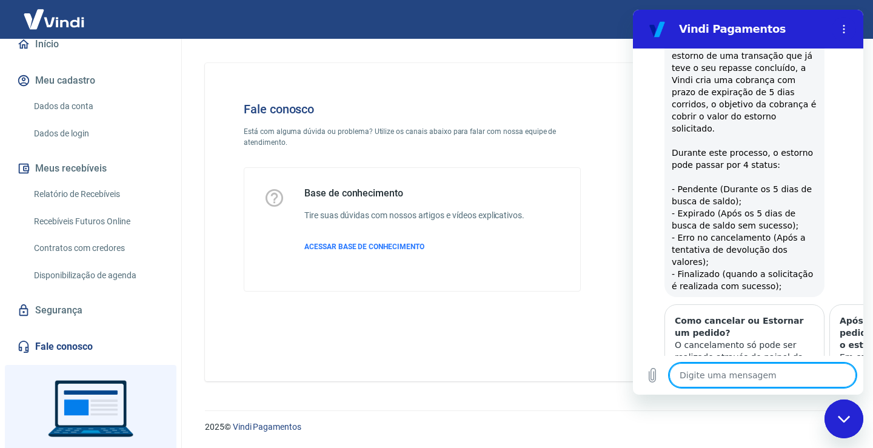
scroll to position [0, 0]
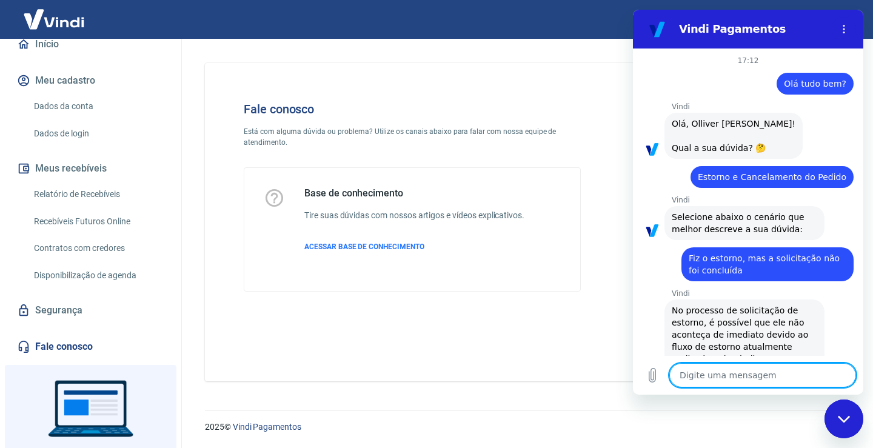
click at [740, 373] on textarea at bounding box center [763, 375] width 187 height 24
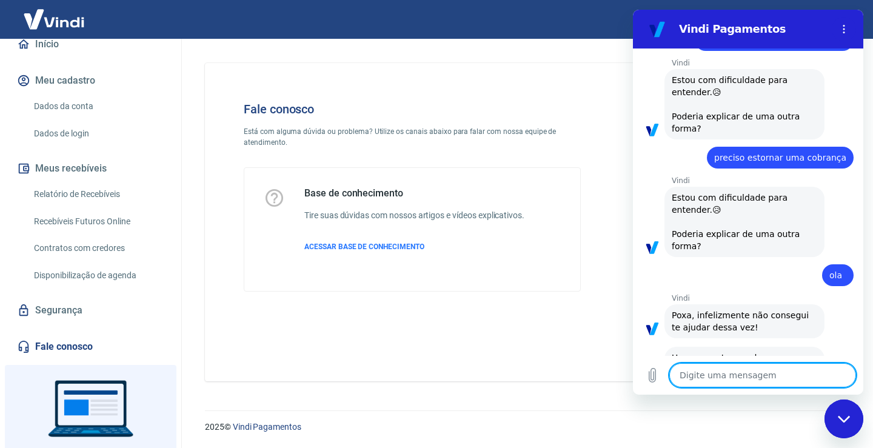
scroll to position [2081, 0]
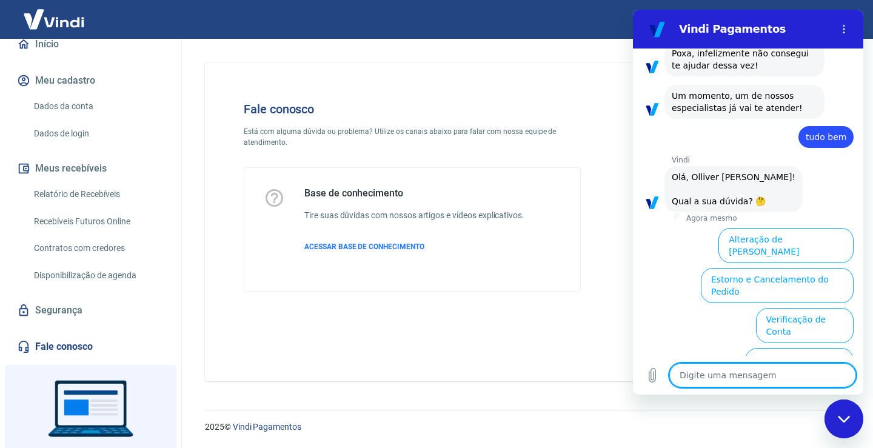
click at [768, 268] on button "Estorno e Cancelamento do Pedido" at bounding box center [777, 285] width 153 height 35
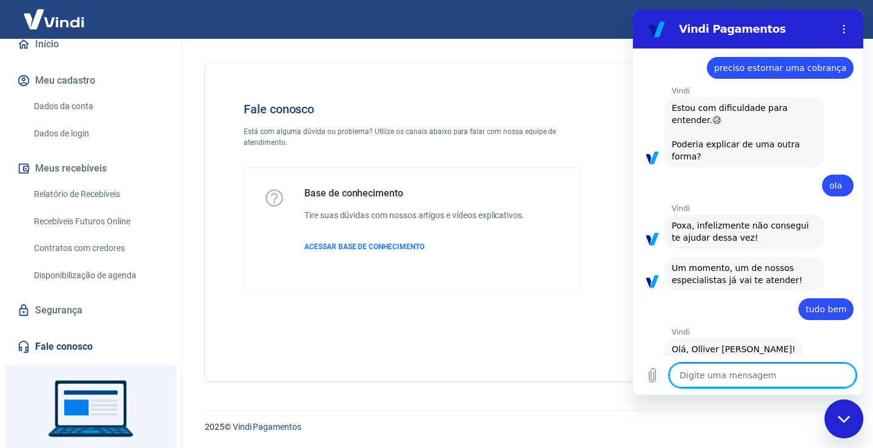
scroll to position [2128, 0]
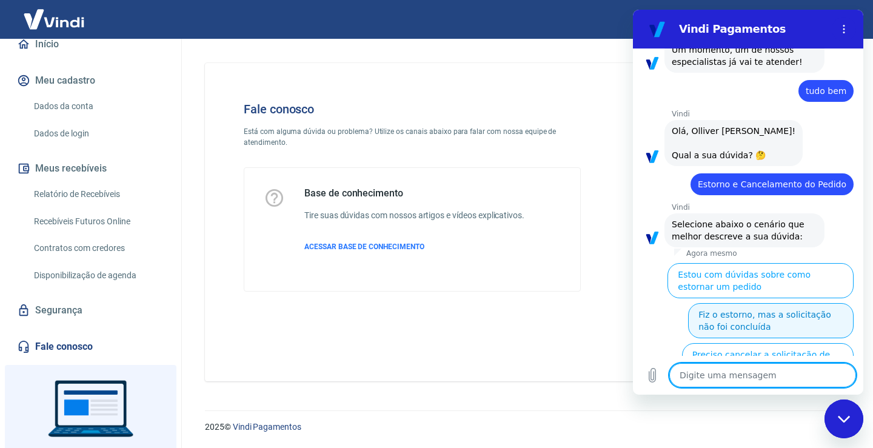
click at [804, 303] on button "Fiz o estorno, mas a solicitação não foi concluída" at bounding box center [771, 320] width 166 height 35
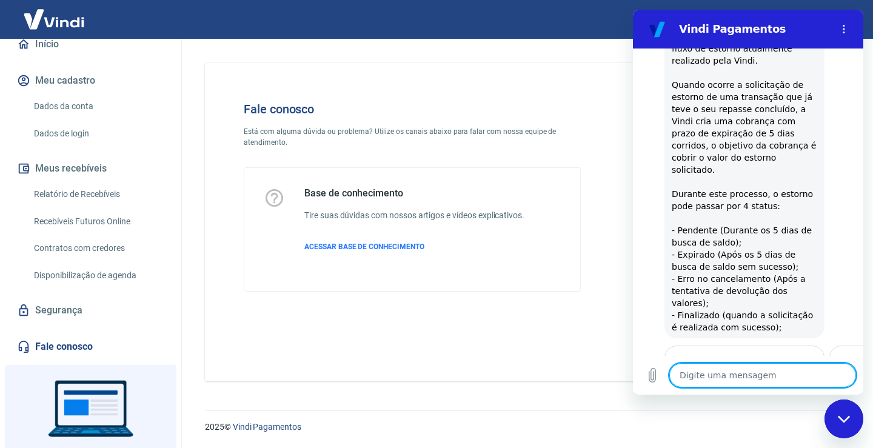
scroll to position [2554, 0]
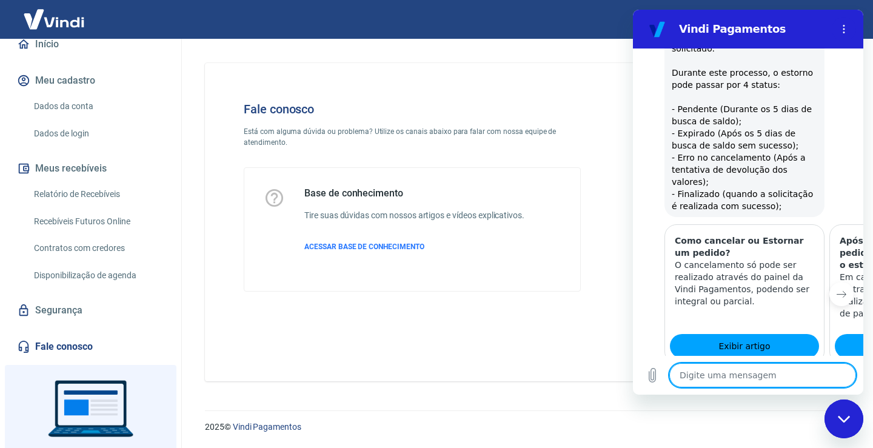
click at [830, 282] on button "Próximo item" at bounding box center [842, 294] width 24 height 24
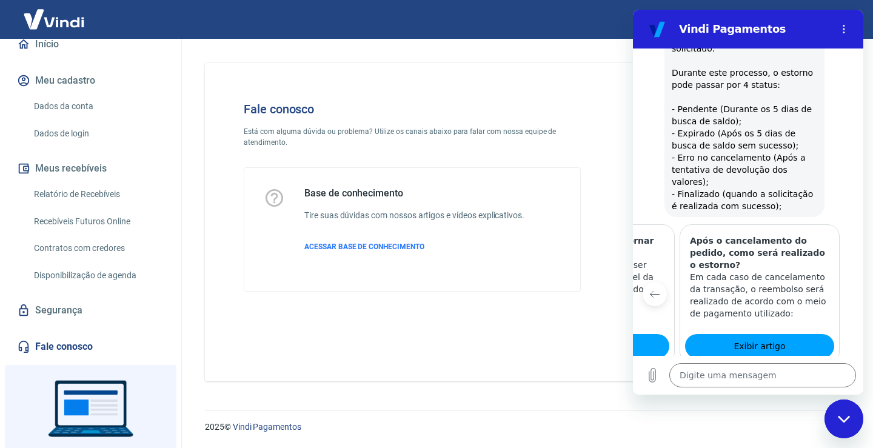
click at [653, 289] on icon "Item anterior" at bounding box center [655, 294] width 10 height 10
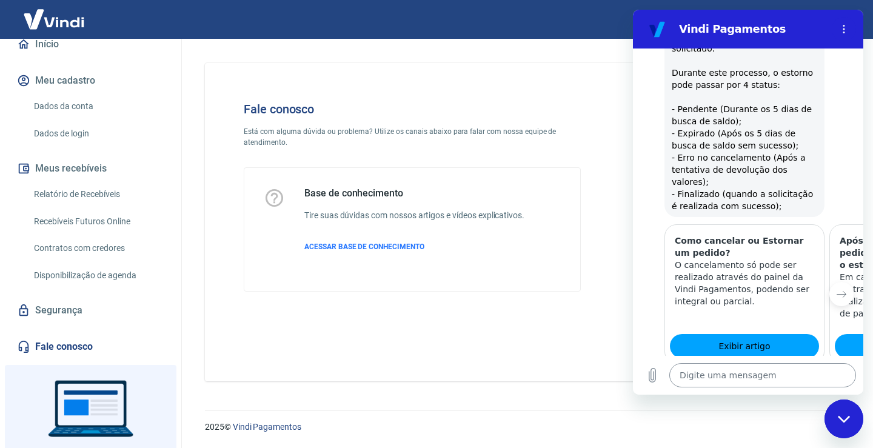
click at [730, 377] on textarea at bounding box center [763, 375] width 187 height 24
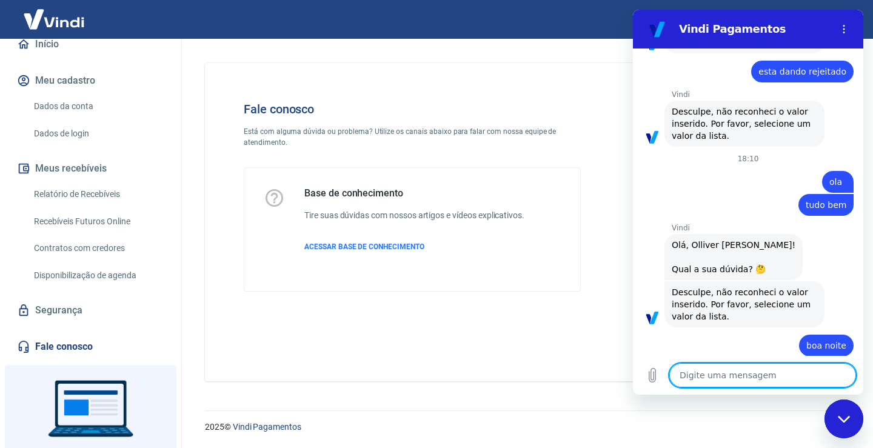
scroll to position [2922, 0]
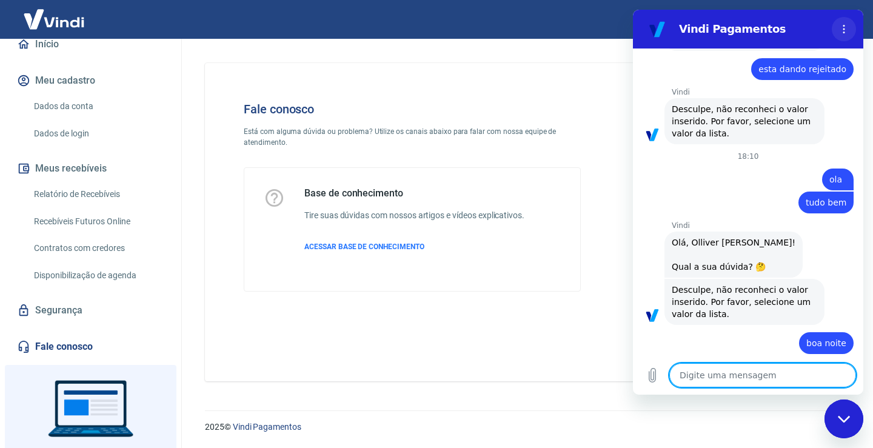
click at [843, 30] on icon "Menu de opções" at bounding box center [844, 29] width 10 height 10
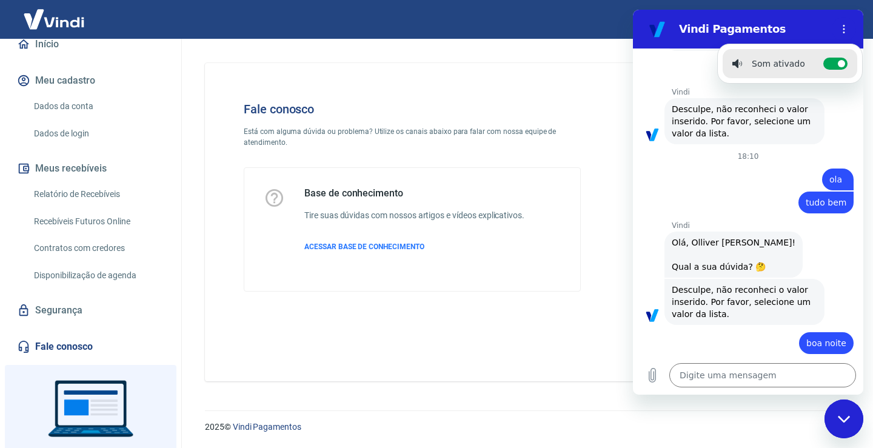
click at [842, 421] on icon "Fechar janela de mensagens" at bounding box center [844, 419] width 13 height 8
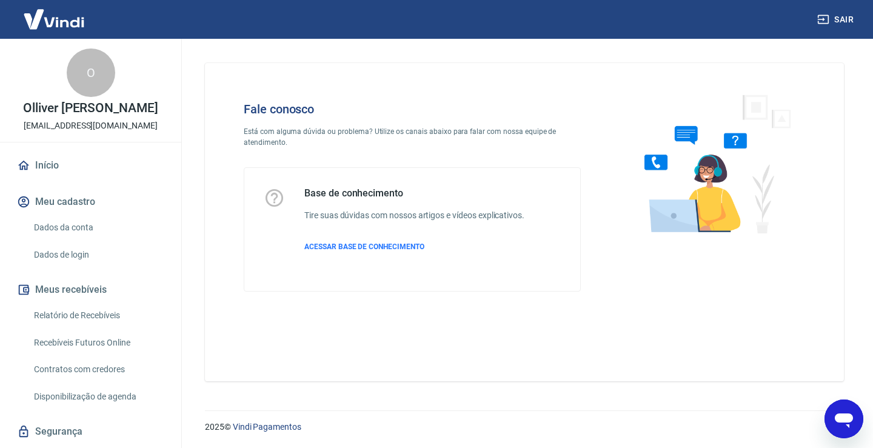
click at [844, 425] on icon "Abrir janela de mensagens" at bounding box center [844, 419] width 22 height 22
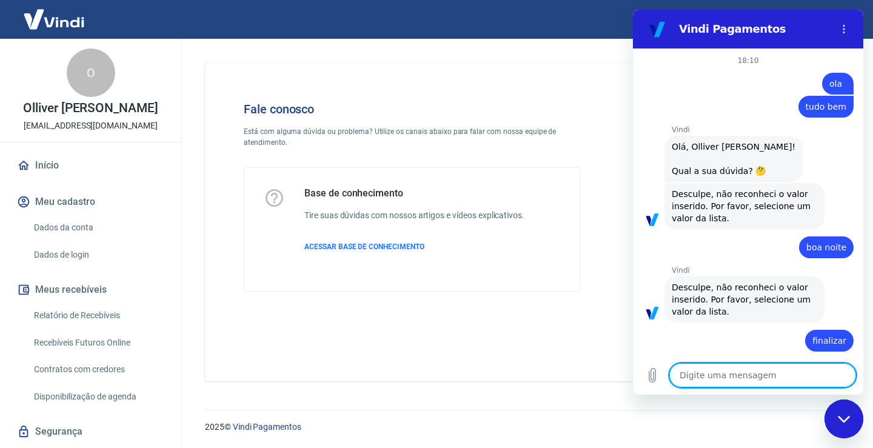
scroll to position [74, 0]
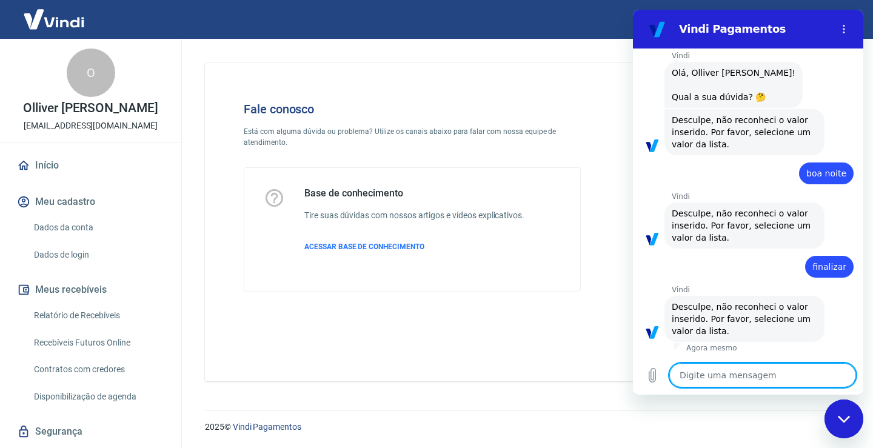
click at [739, 375] on textarea at bounding box center [763, 375] width 187 height 24
type textarea "o"
type textarea "x"
type textarea "ol"
type textarea "x"
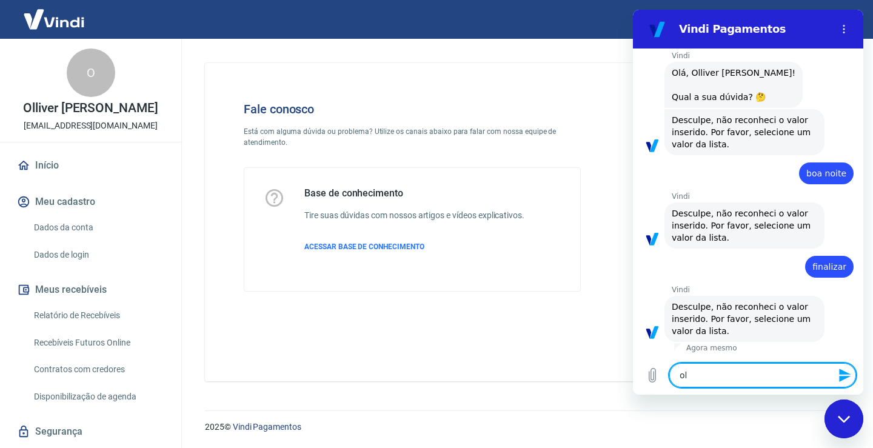
type textarea "ola"
type textarea "x"
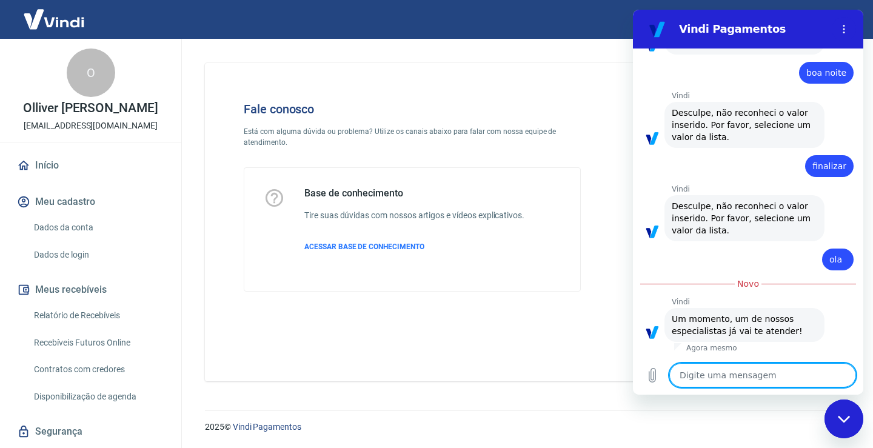
scroll to position [229, 0]
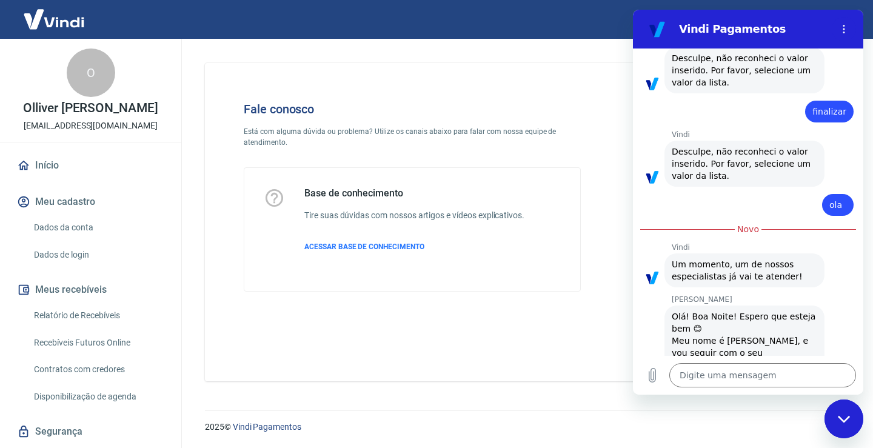
type textarea "x"
